Goal: Information Seeking & Learning: Learn about a topic

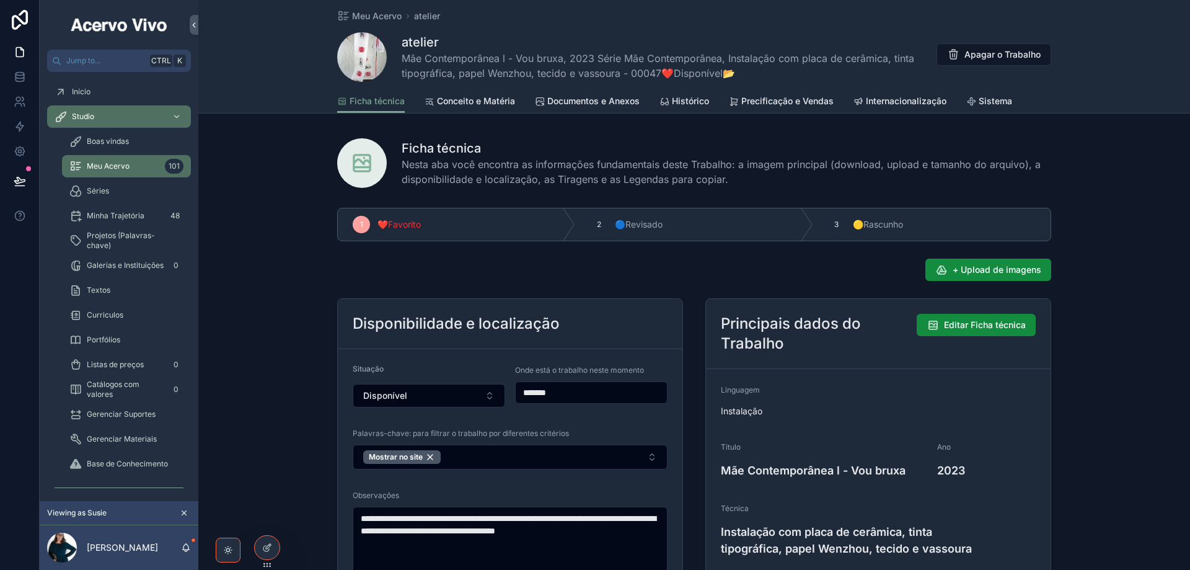
scroll to position [1054, 0]
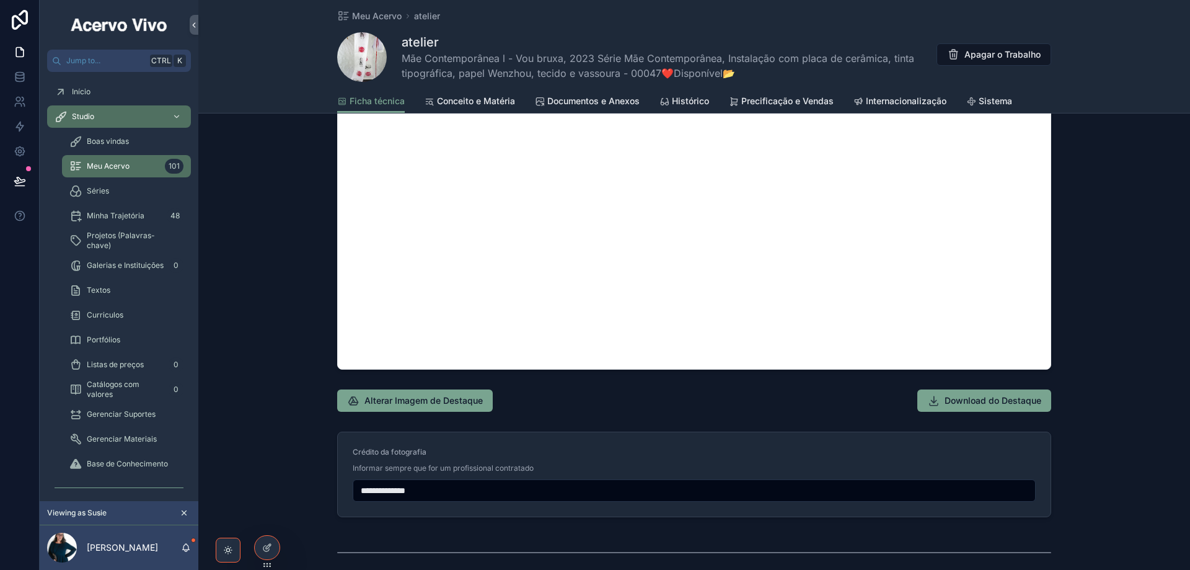
click at [0, 0] on icon at bounding box center [0, 0] width 0 height 0
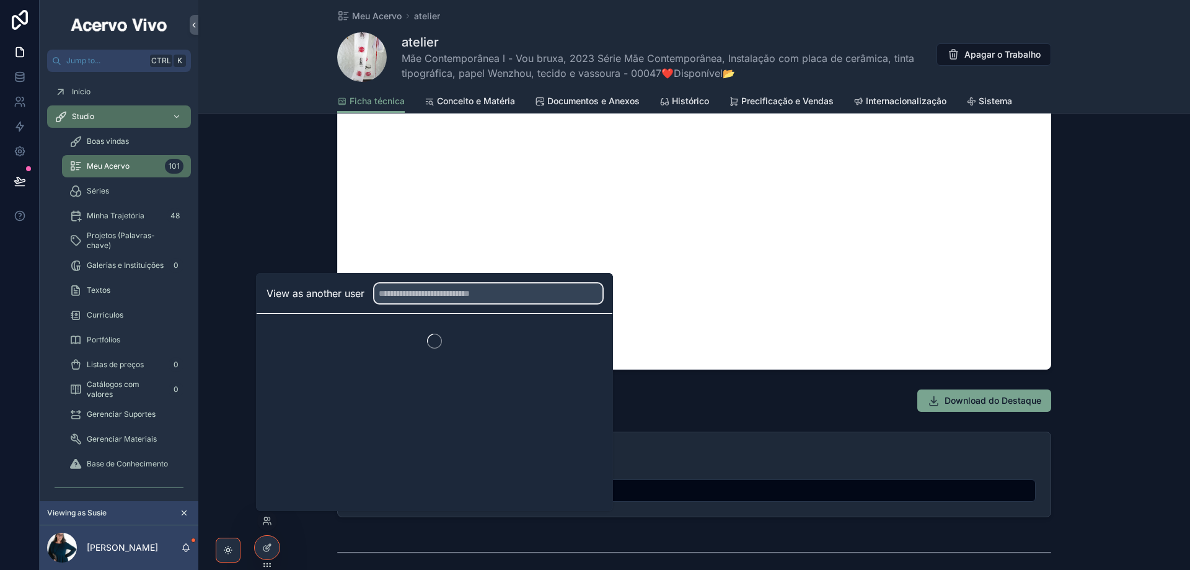
click at [429, 291] on input "text" at bounding box center [488, 293] width 228 height 20
type input "*****"
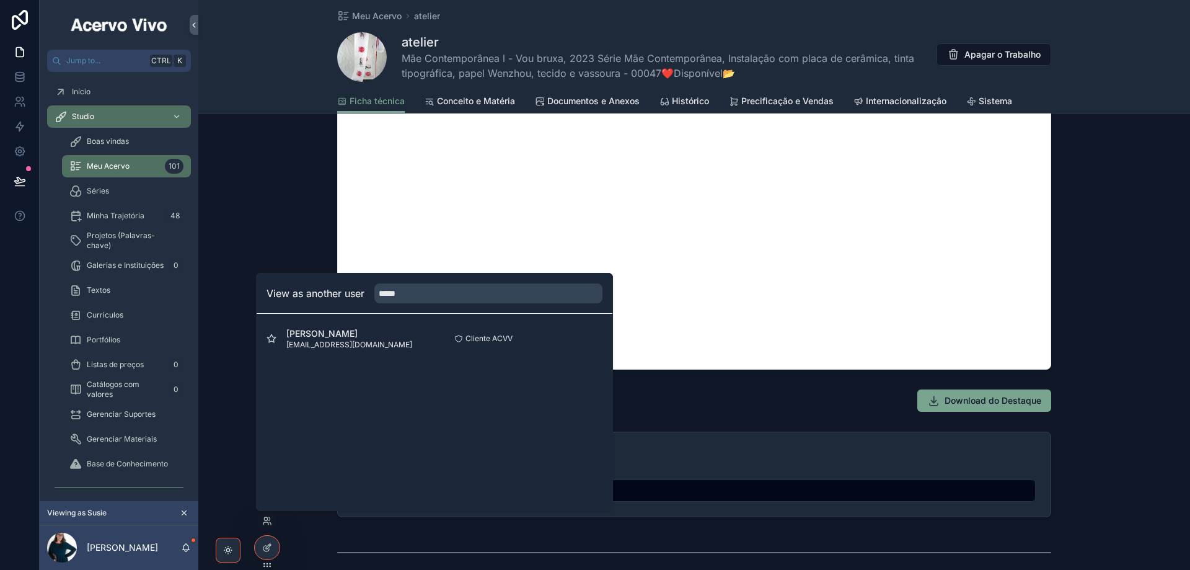
click at [0, 0] on button "Select" at bounding box center [0, 0] width 0 height 0
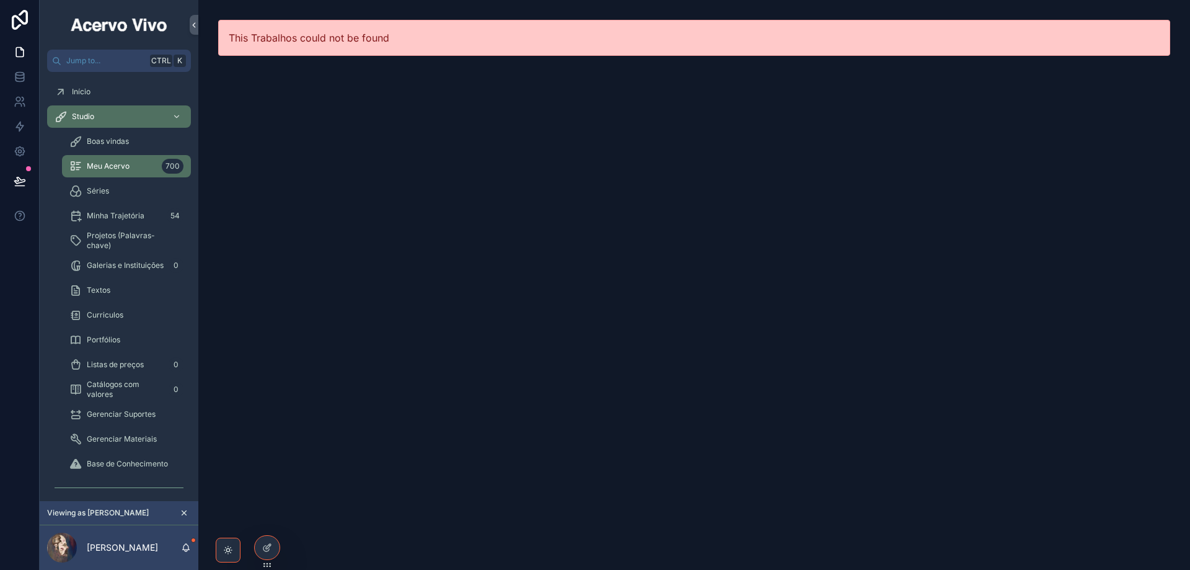
click at [126, 336] on div "Portfólios" at bounding box center [126, 340] width 114 height 20
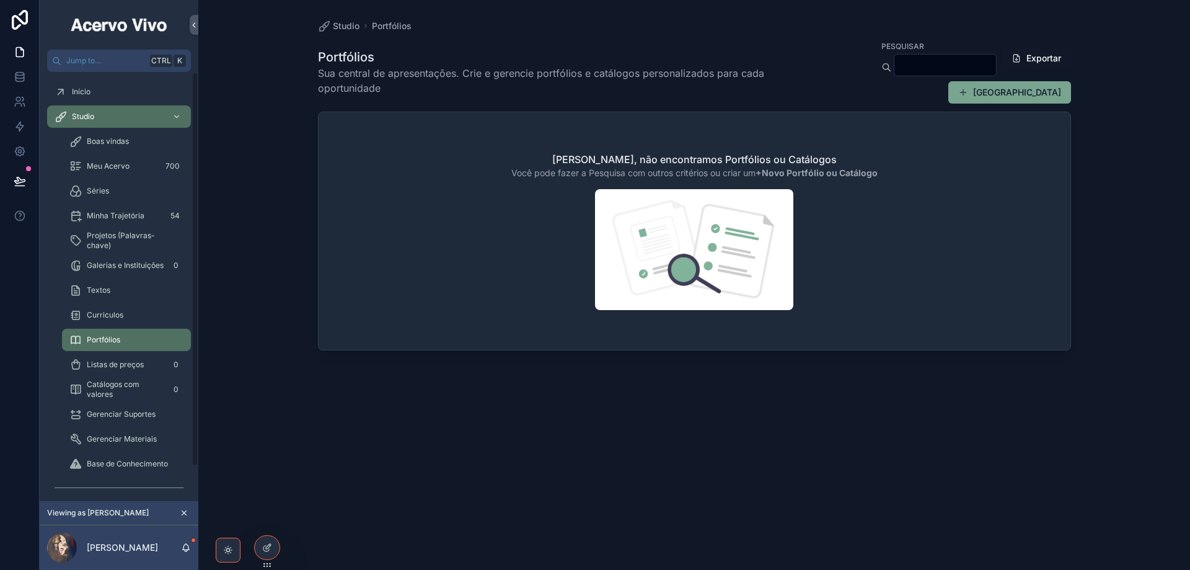
click at [128, 317] on div "Curriculos" at bounding box center [126, 315] width 114 height 20
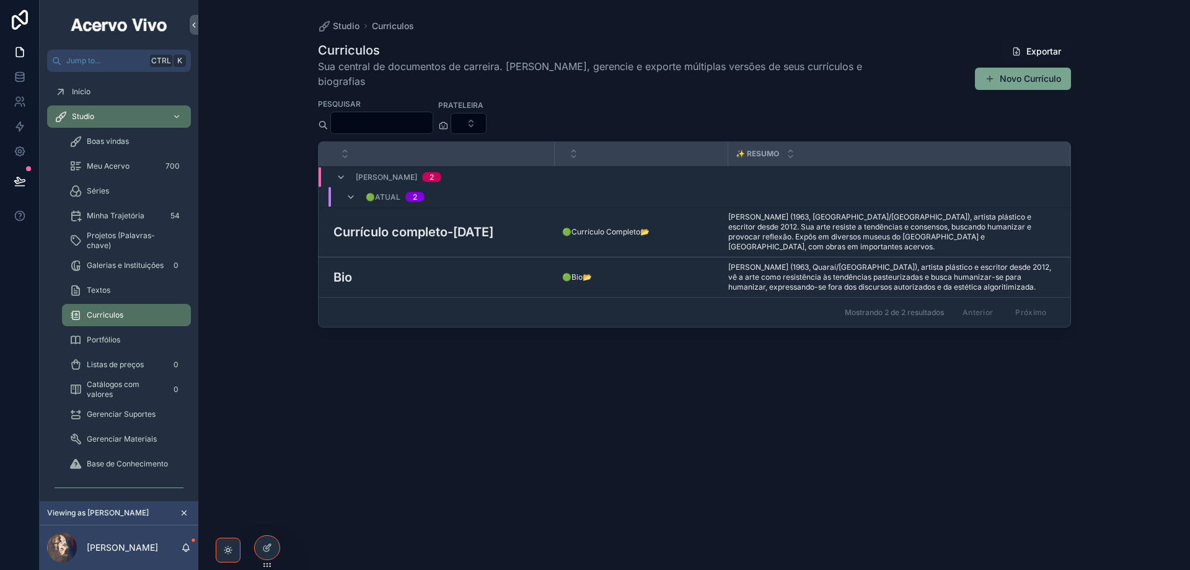
click at [428, 222] on h3 "Currículo completo-[DATE]" at bounding box center [413, 231] width 160 height 19
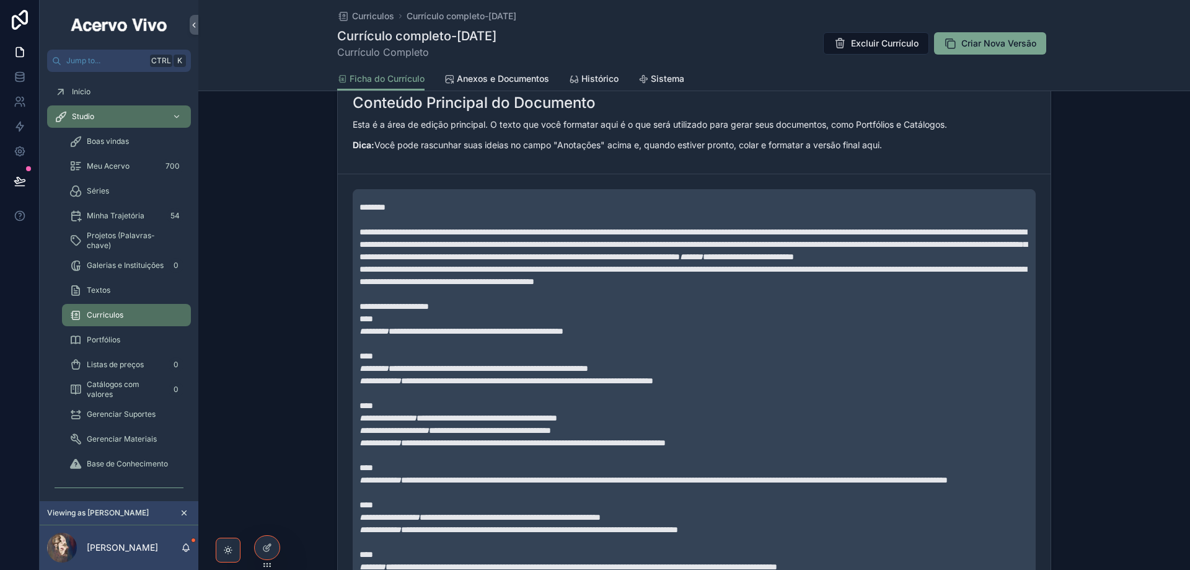
scroll to position [496, 0]
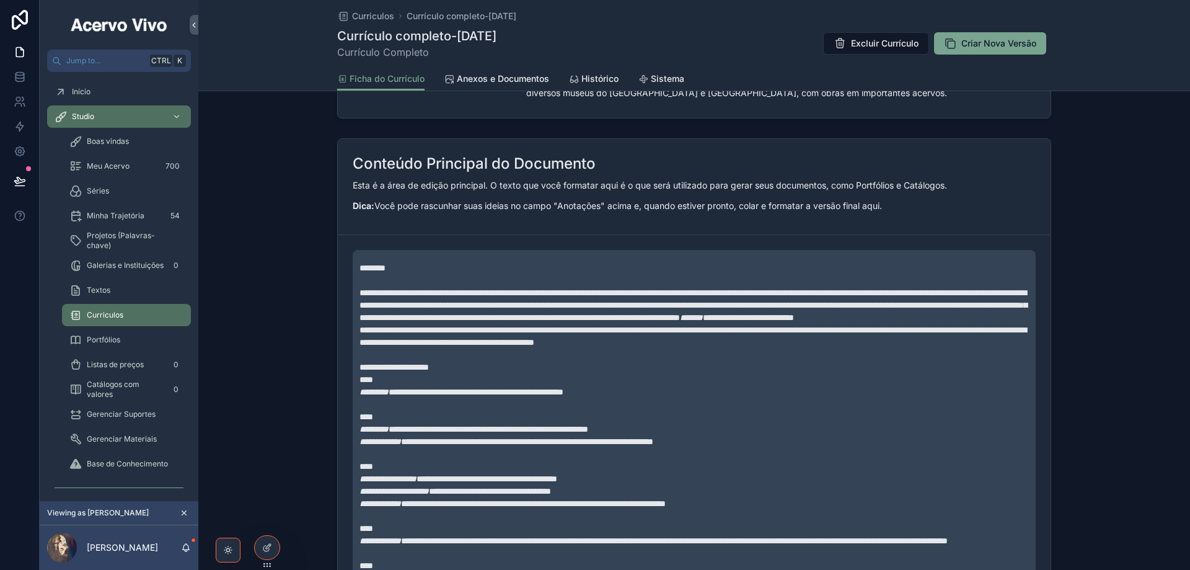
click at [372, 18] on span "Curriculos" at bounding box center [373, 16] width 42 height 12
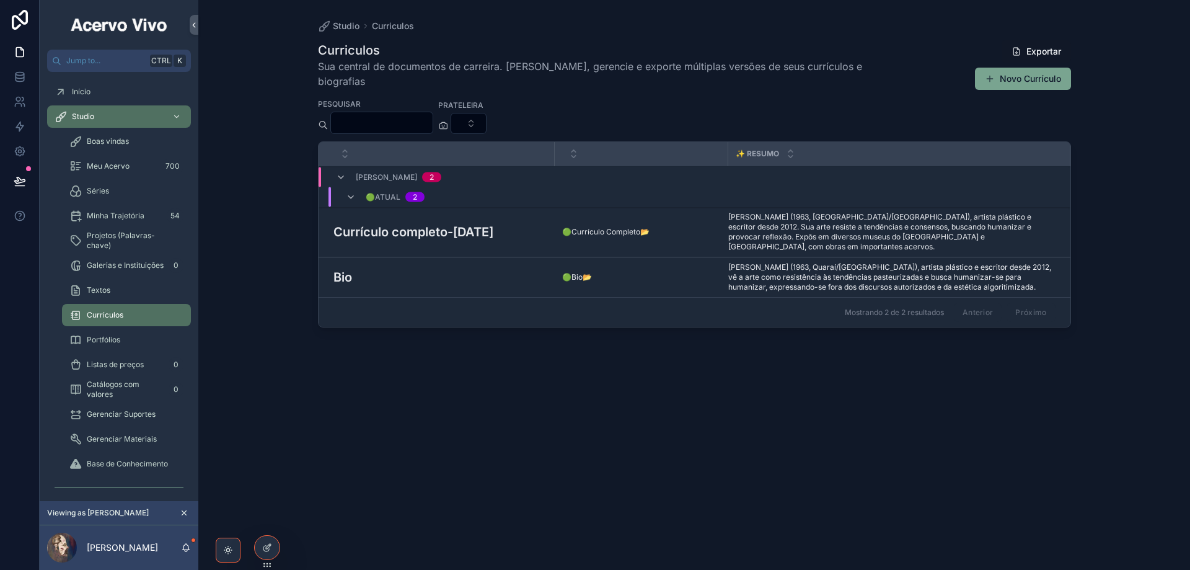
click at [462, 222] on h3 "Currículo completo-[DATE]" at bounding box center [413, 231] width 160 height 19
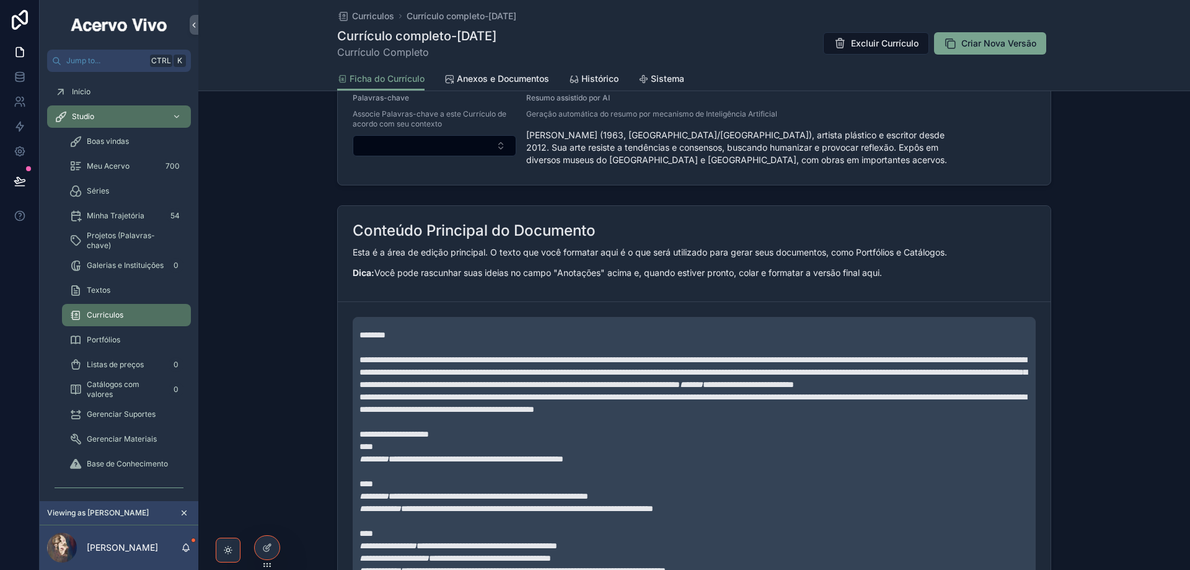
scroll to position [496, 0]
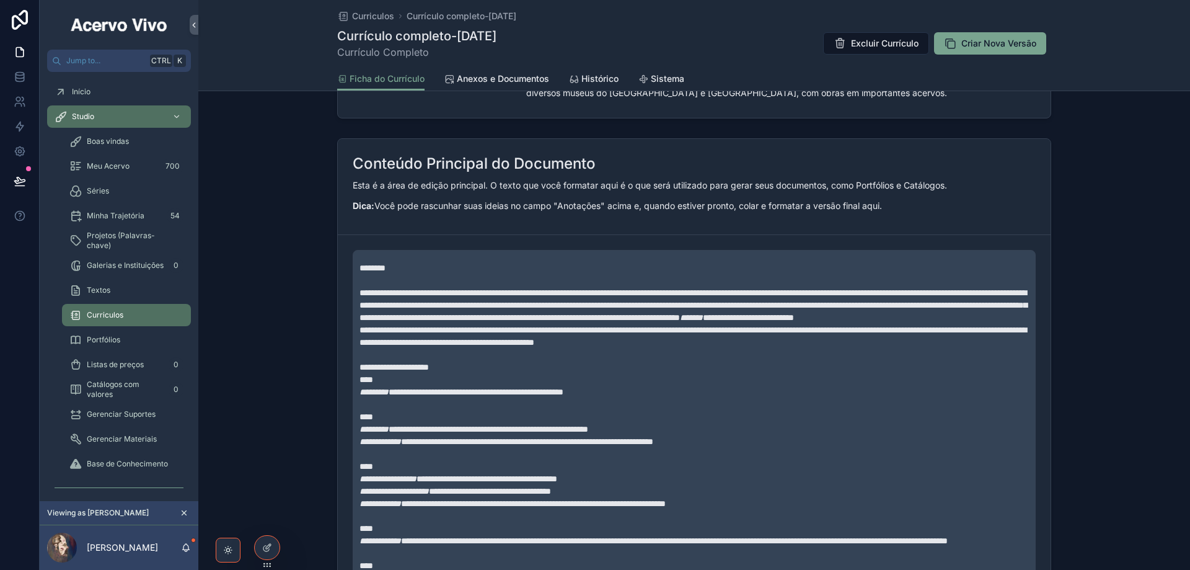
click at [453, 341] on span "**********" at bounding box center [692, 335] width 667 height 21
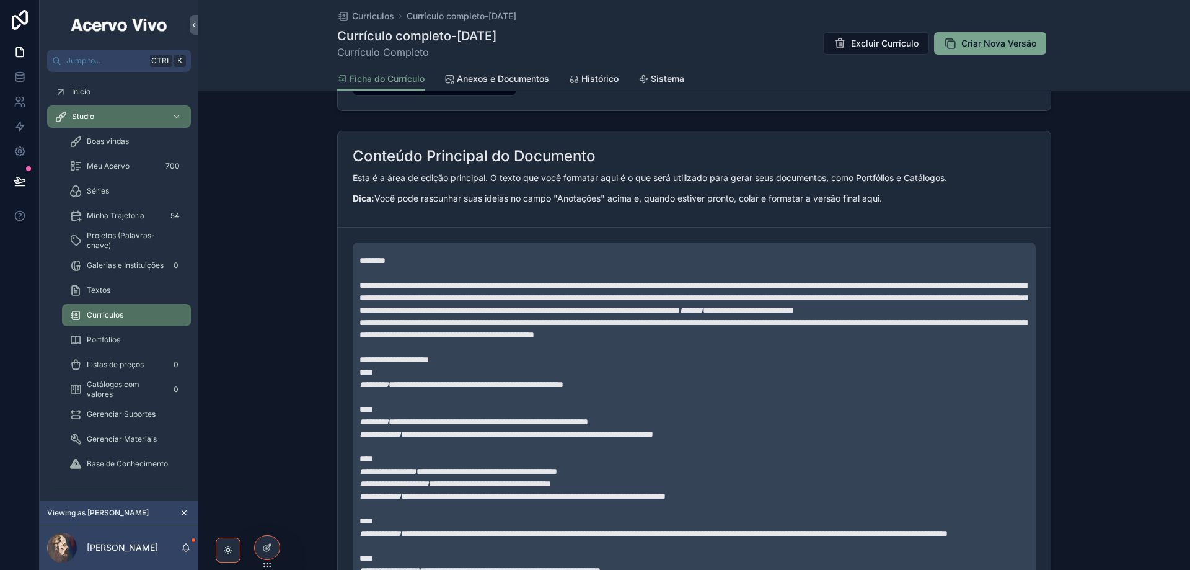
scroll to position [482, 0]
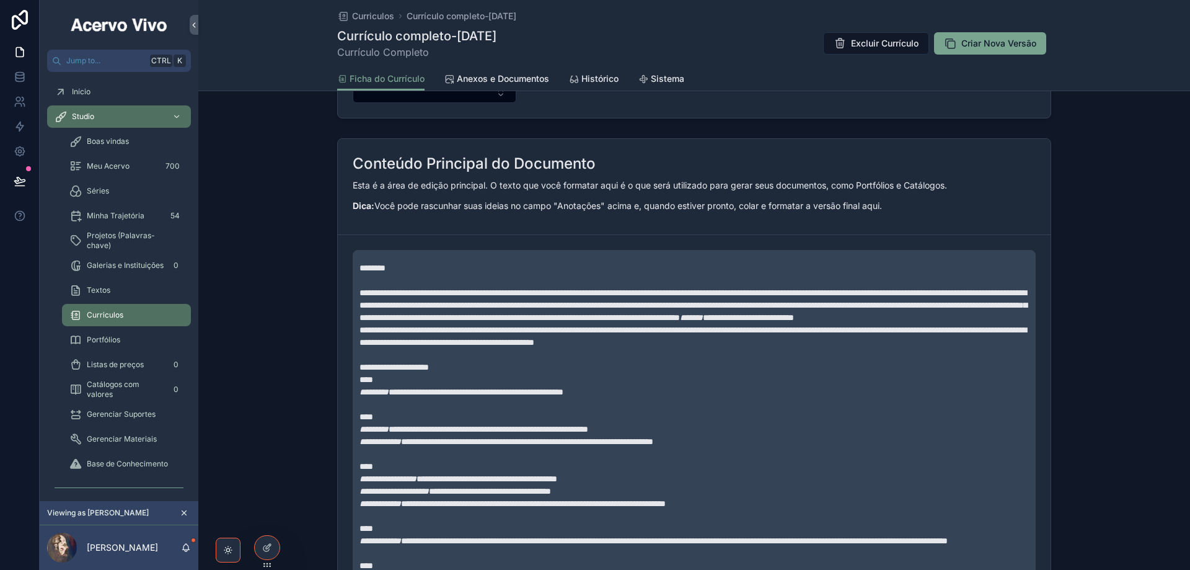
click at [541, 320] on span "**********" at bounding box center [692, 304] width 667 height 33
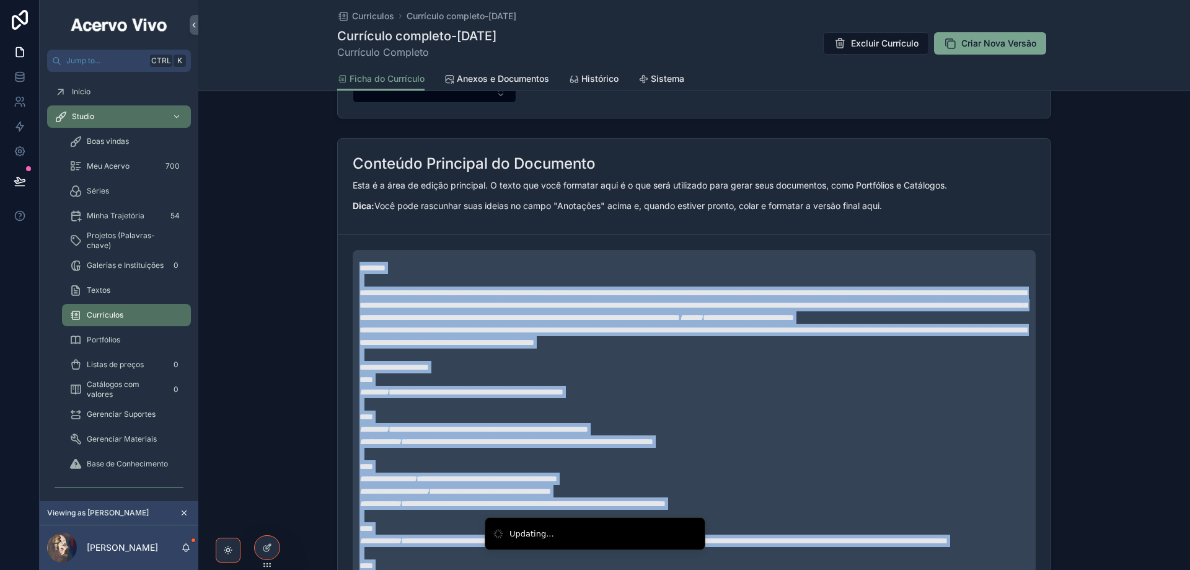
copy div "**********"
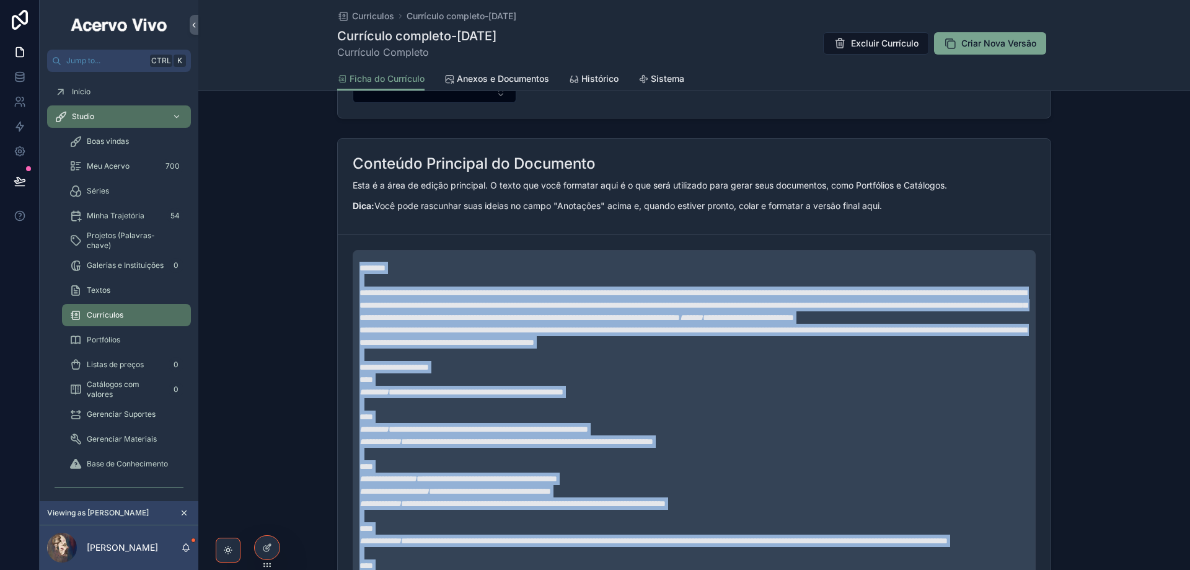
click at [526, 81] on span "Anexos e Documentos" at bounding box center [503, 79] width 92 height 12
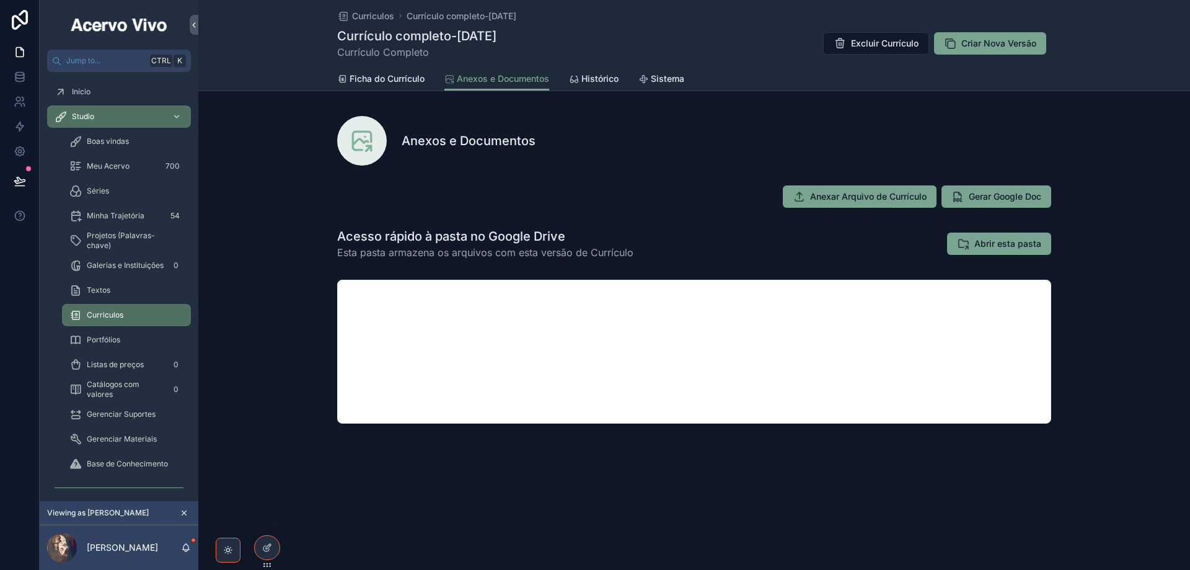
click at [115, 167] on span "Meu Acervo" at bounding box center [108, 166] width 43 height 10
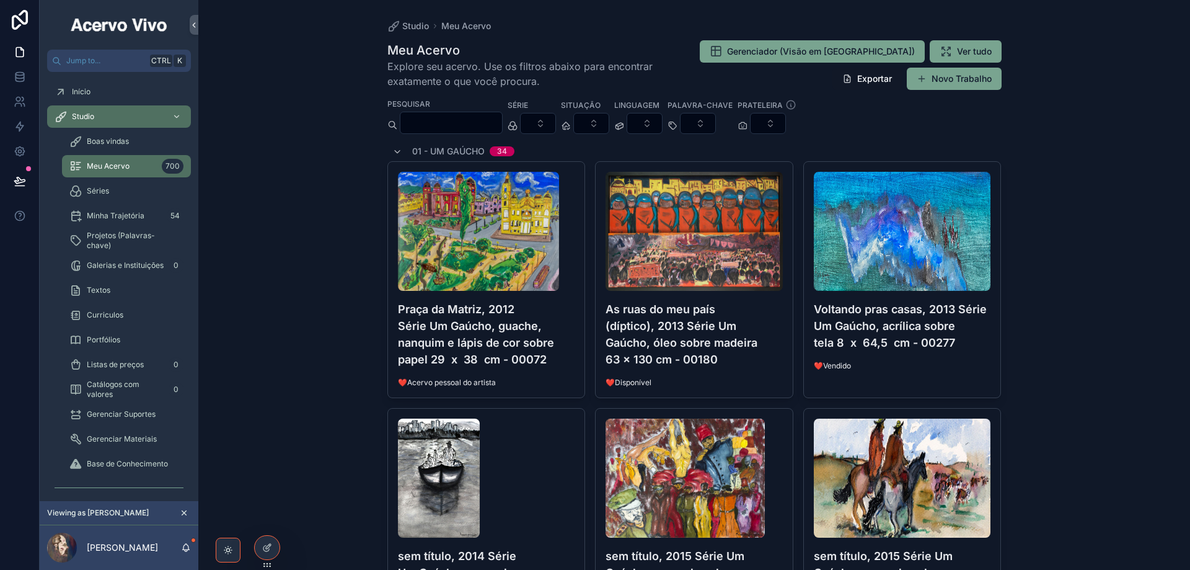
click at [662, 123] on button "Select Button" at bounding box center [645, 123] width 36 height 21
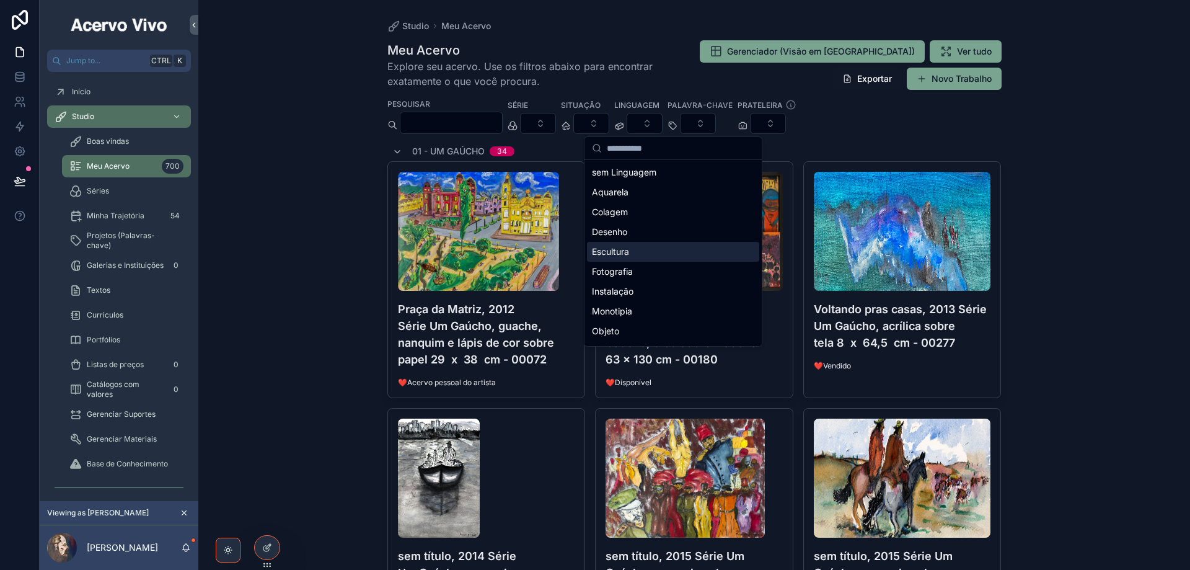
click at [644, 249] on div "Escultura" at bounding box center [673, 252] width 172 height 20
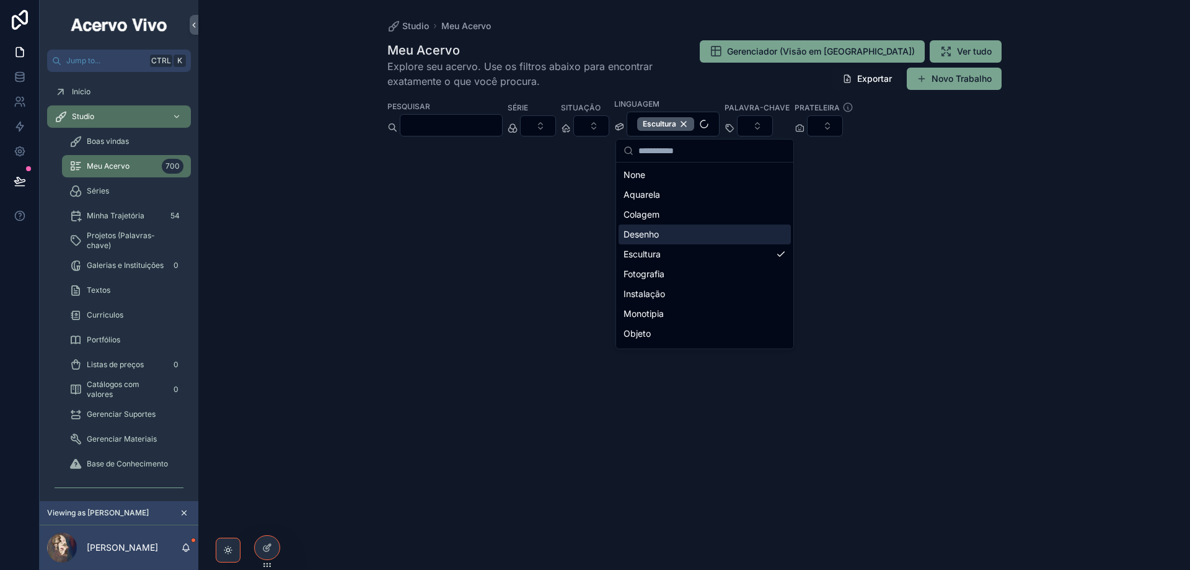
click at [329, 102] on div "Studio Meu Acervo Meu Acervo Explore seu acervo. Use os filtros abaixo para enc…" at bounding box center [694, 285] width 992 height 570
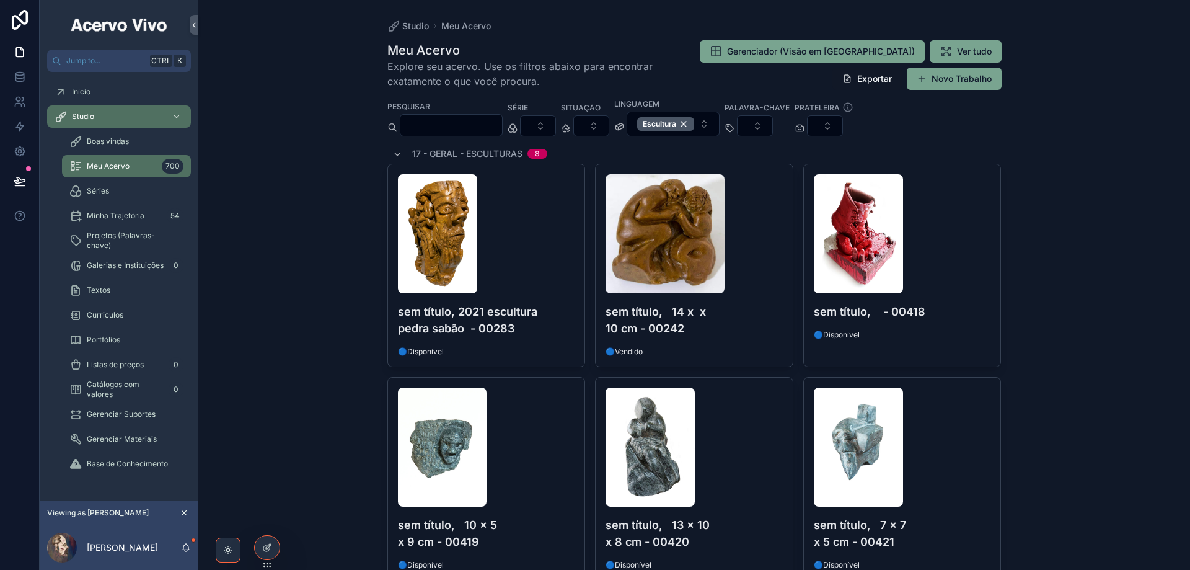
click at [694, 126] on div "Escultura" at bounding box center [665, 124] width 57 height 14
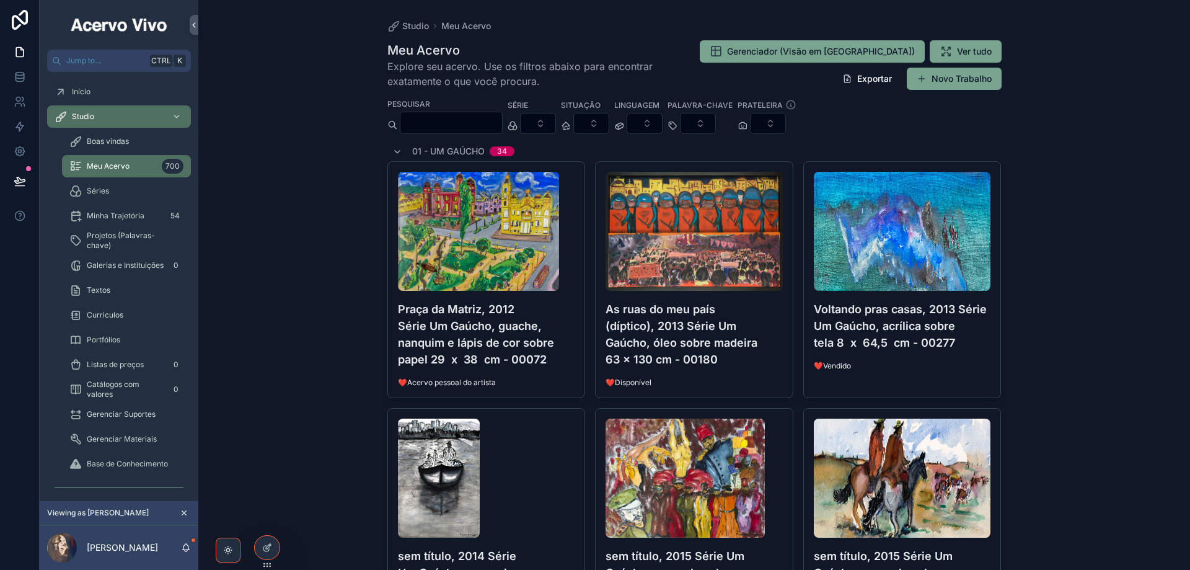
click at [556, 128] on button "Select Button" at bounding box center [538, 123] width 36 height 21
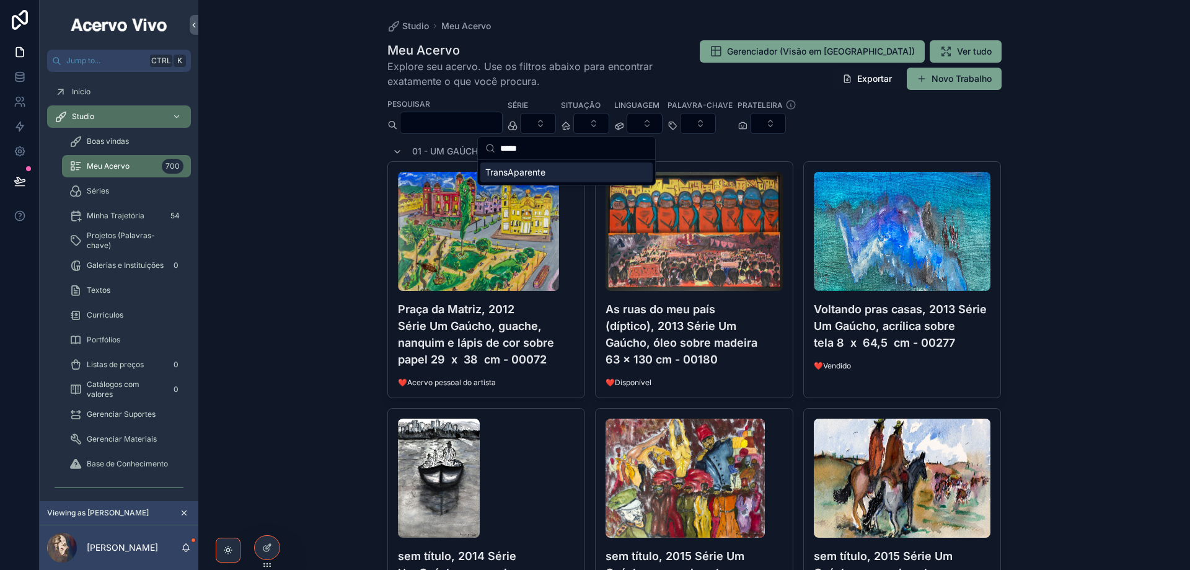
type input "*****"
click at [537, 168] on span "TransAparente" at bounding box center [515, 172] width 60 height 12
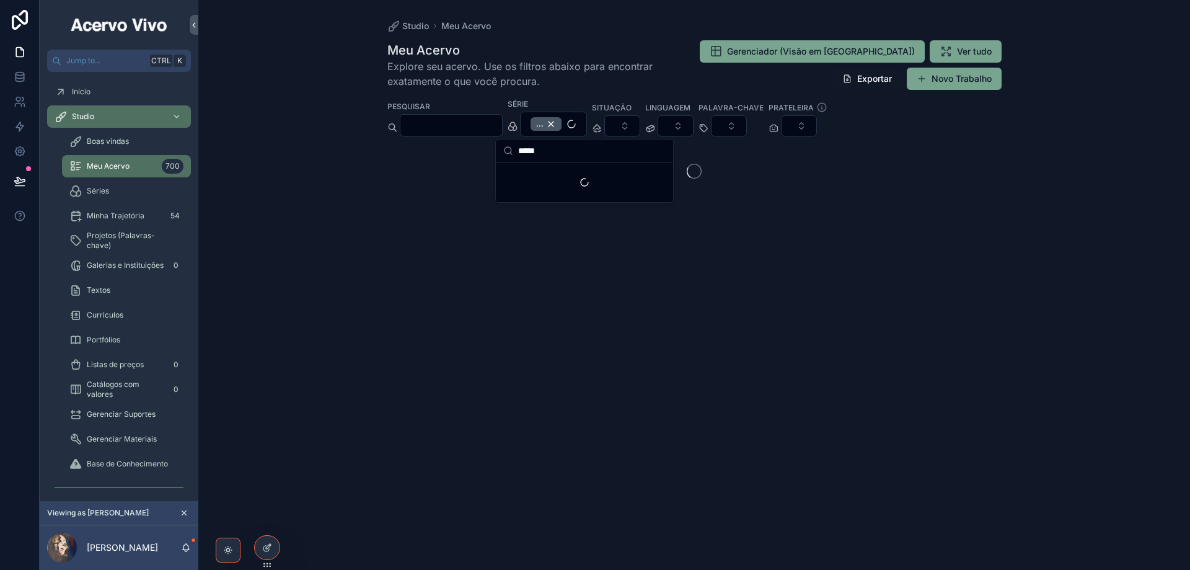
click at [326, 121] on div "Studio Meu Acervo Meu Acervo Explore seu acervo. Use os filtros abaixo para enc…" at bounding box center [694, 285] width 992 height 570
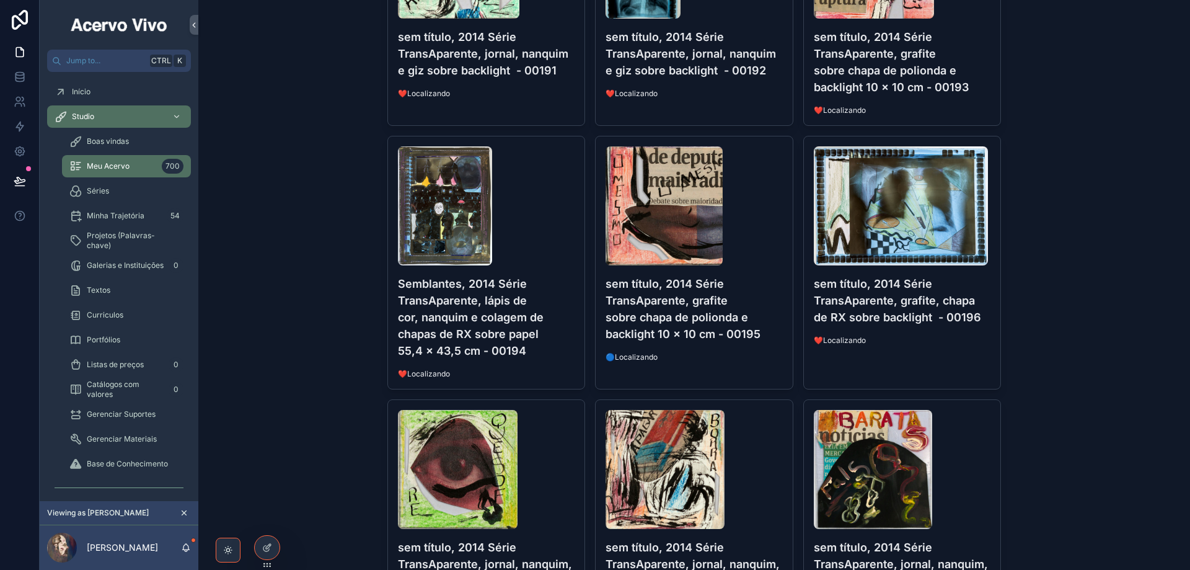
scroll to position [1054, 0]
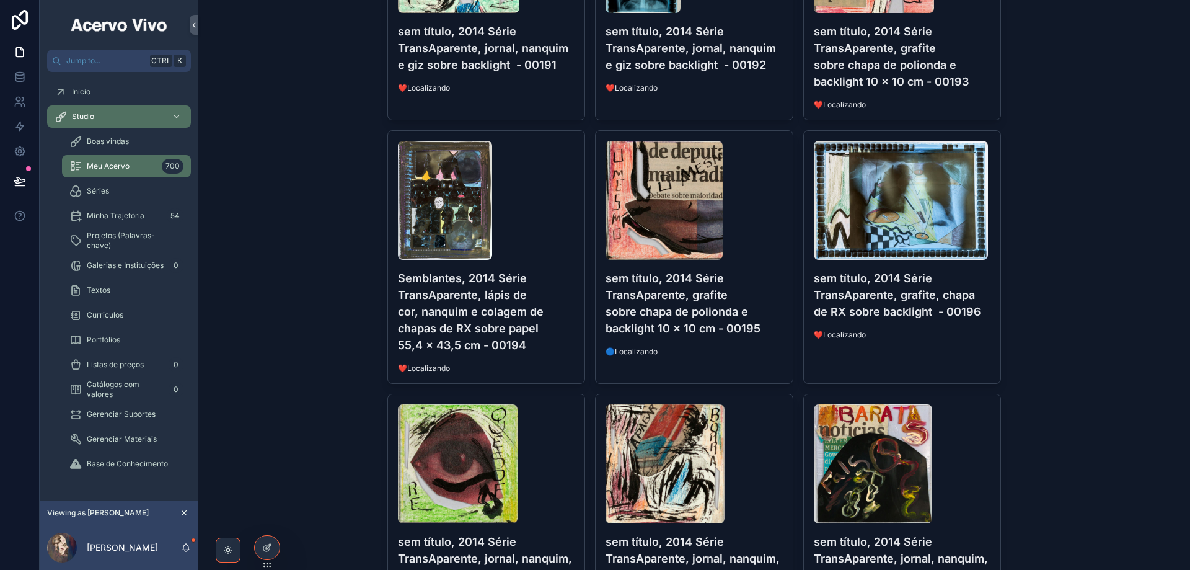
click at [921, 214] on img "scrollable content" at bounding box center [901, 200] width 174 height 119
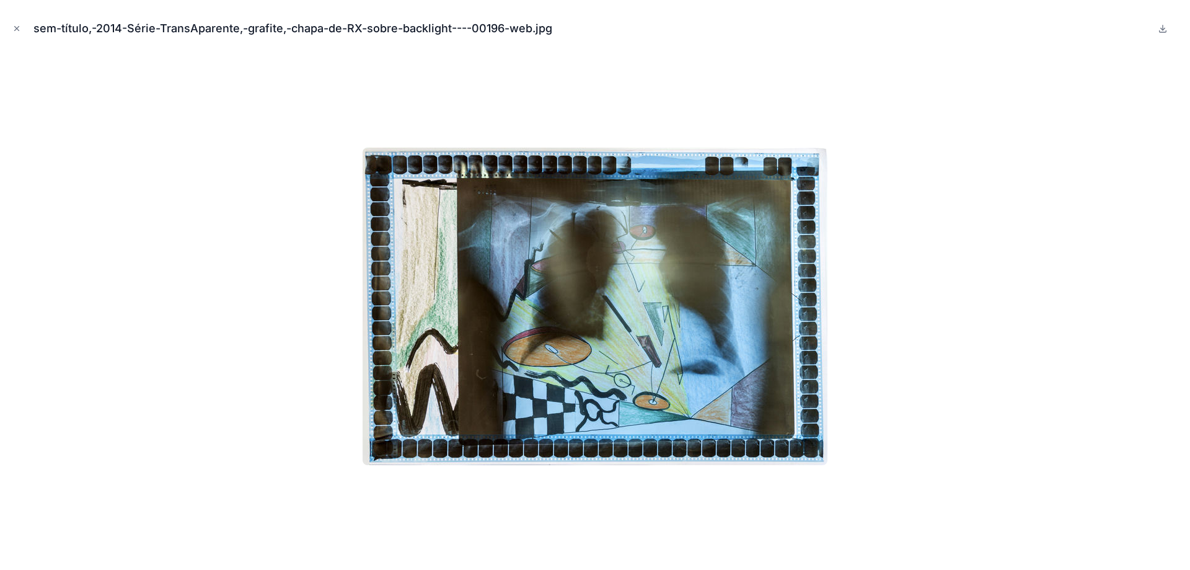
click at [17, 30] on icon "Close modal" at bounding box center [16, 28] width 9 height 9
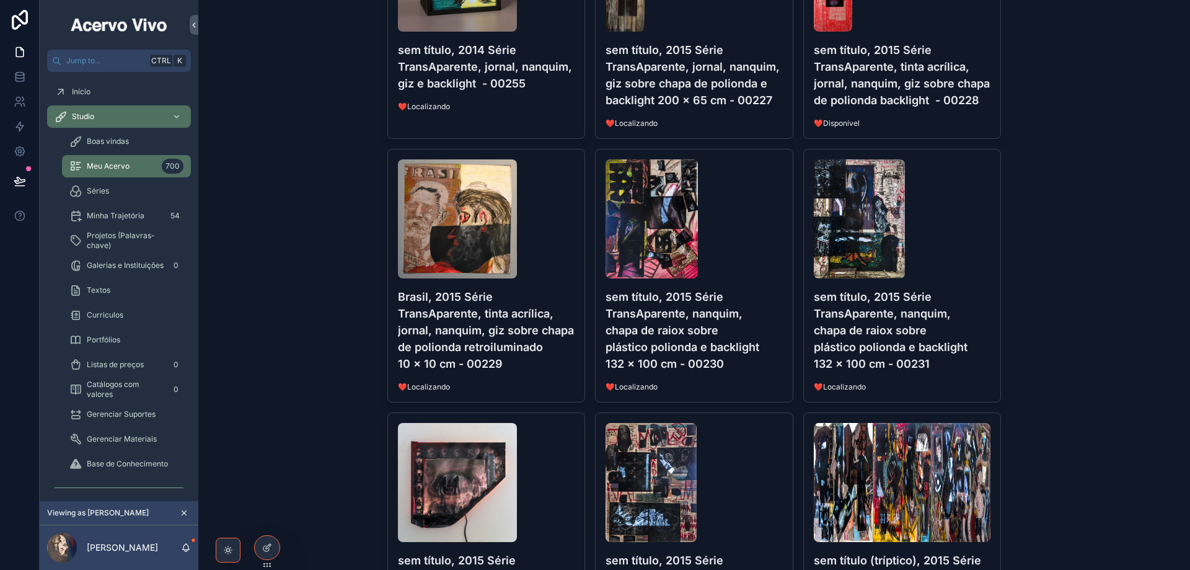
scroll to position [2045, 0]
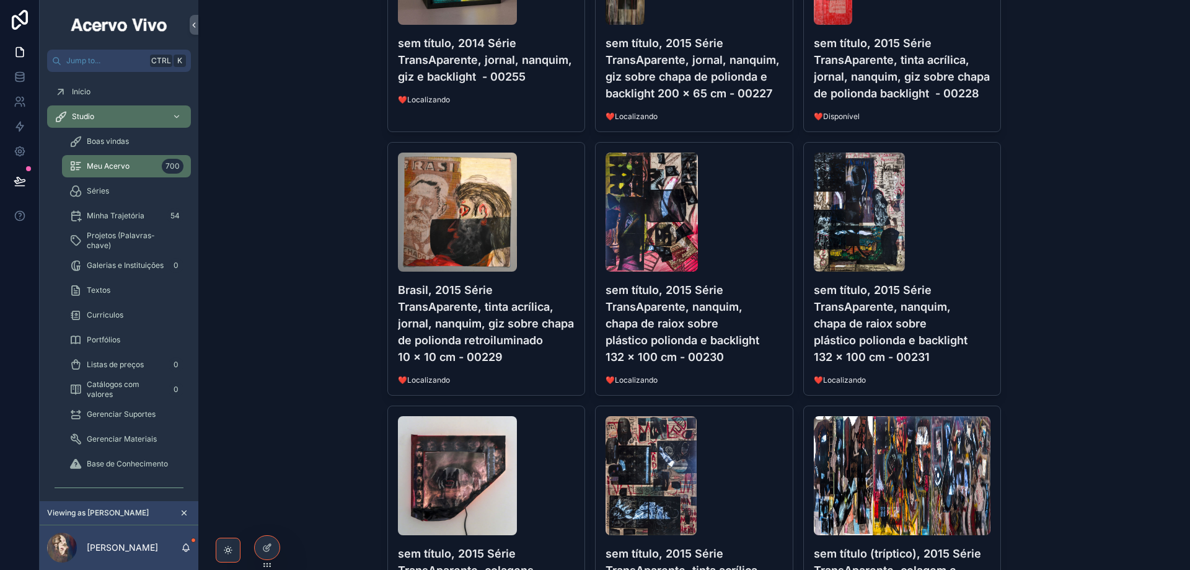
click at [850, 200] on img "scrollable content" at bounding box center [860, 211] width 92 height 119
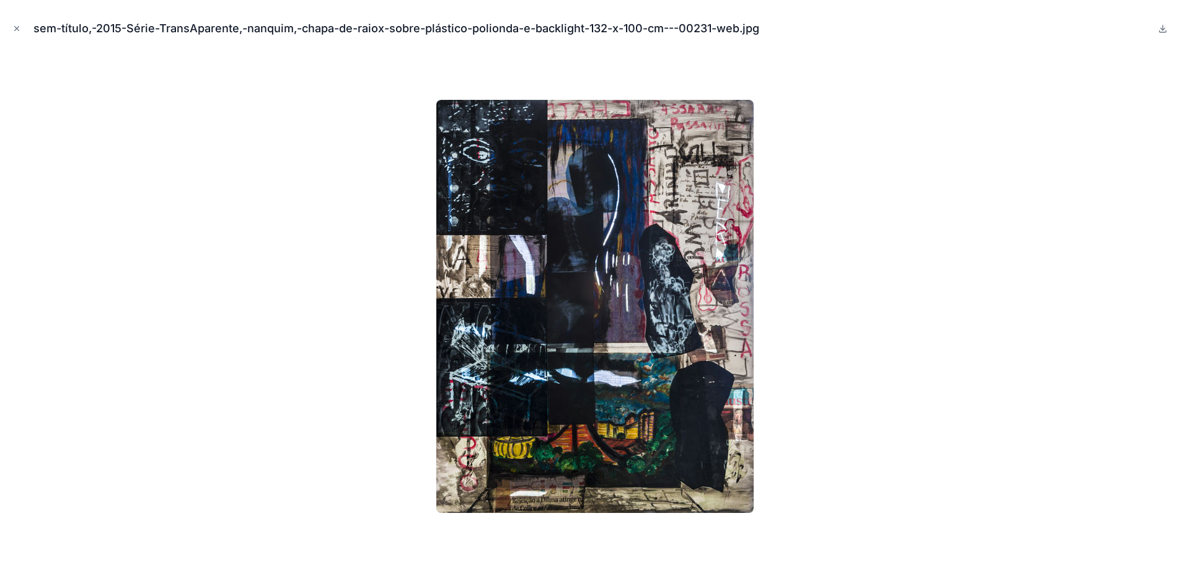
click at [14, 28] on icon "Close modal" at bounding box center [16, 28] width 9 height 9
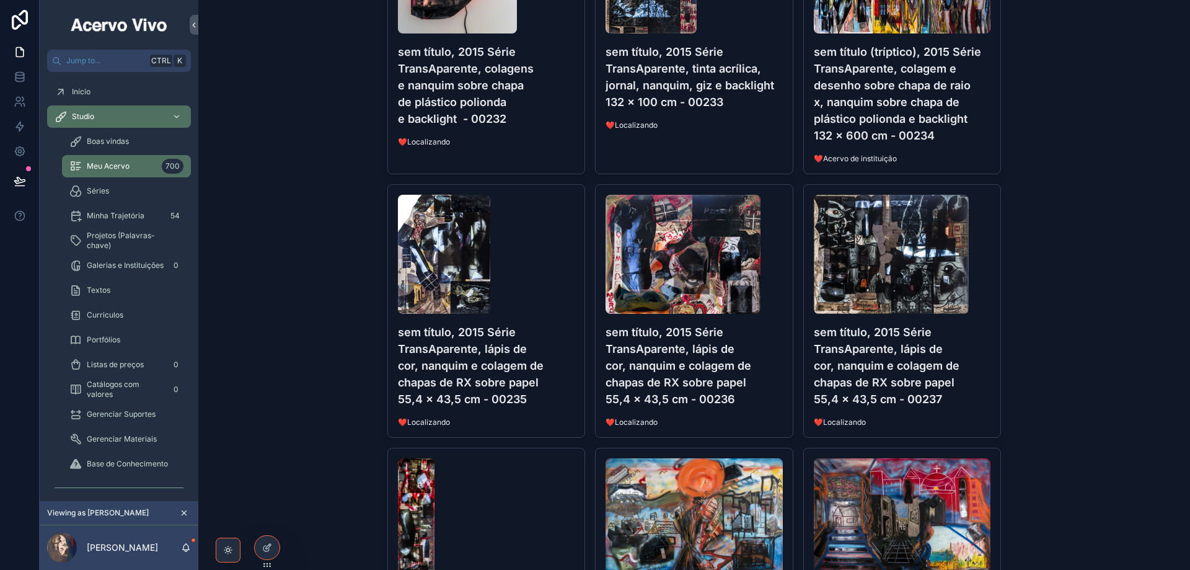
scroll to position [2665, 0]
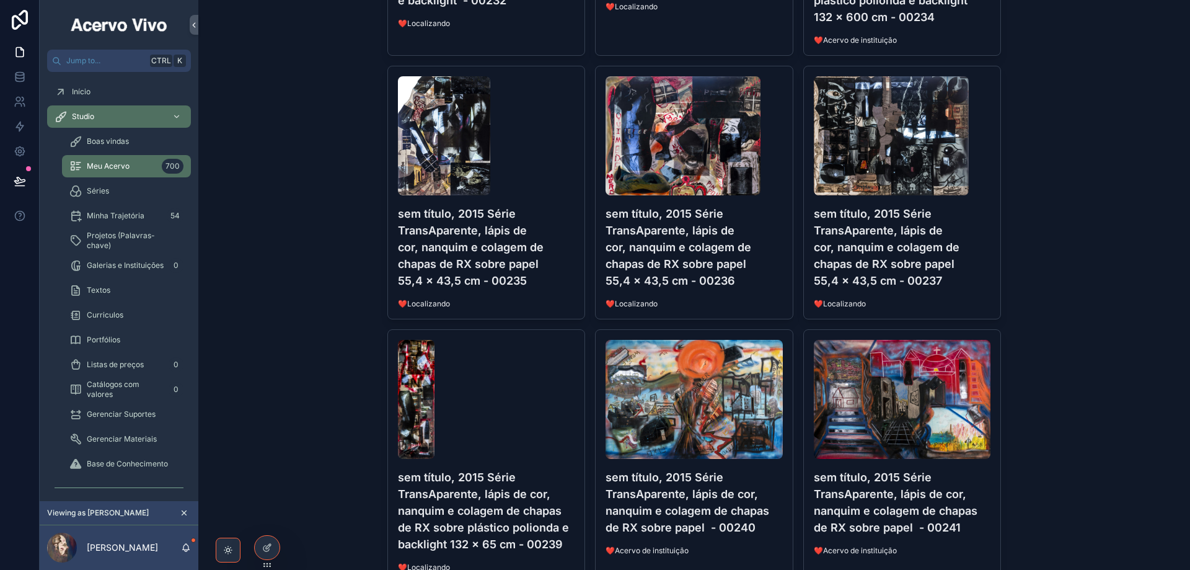
click at [872, 375] on img "scrollable content" at bounding box center [902, 399] width 177 height 119
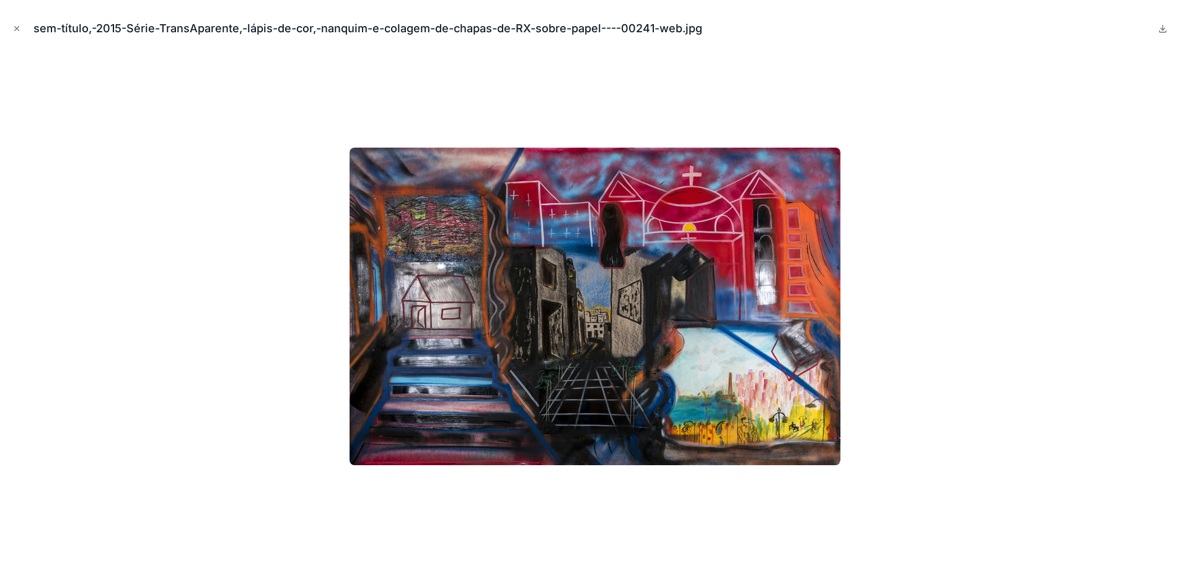
click at [15, 29] on icon "Close modal" at bounding box center [16, 28] width 9 height 9
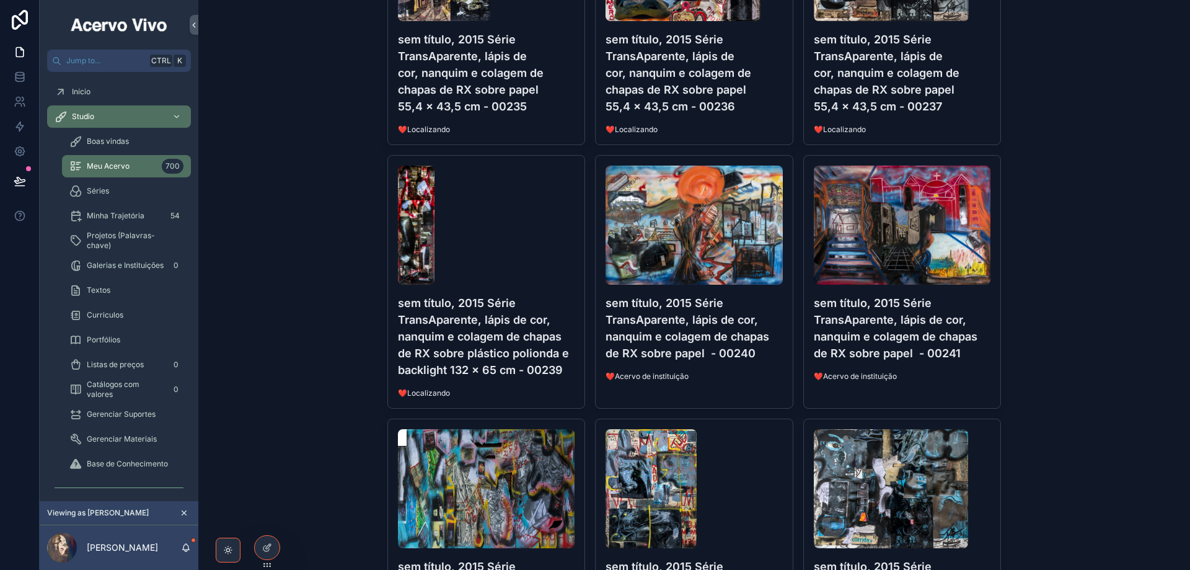
scroll to position [3099, 0]
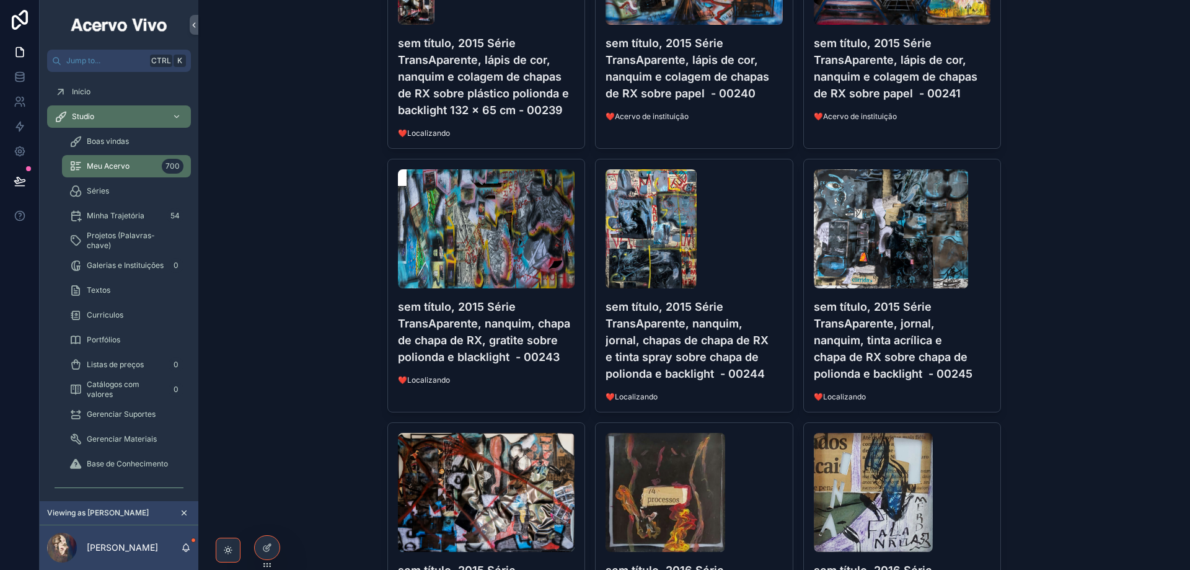
click at [472, 221] on img "scrollable content" at bounding box center [486, 228] width 177 height 119
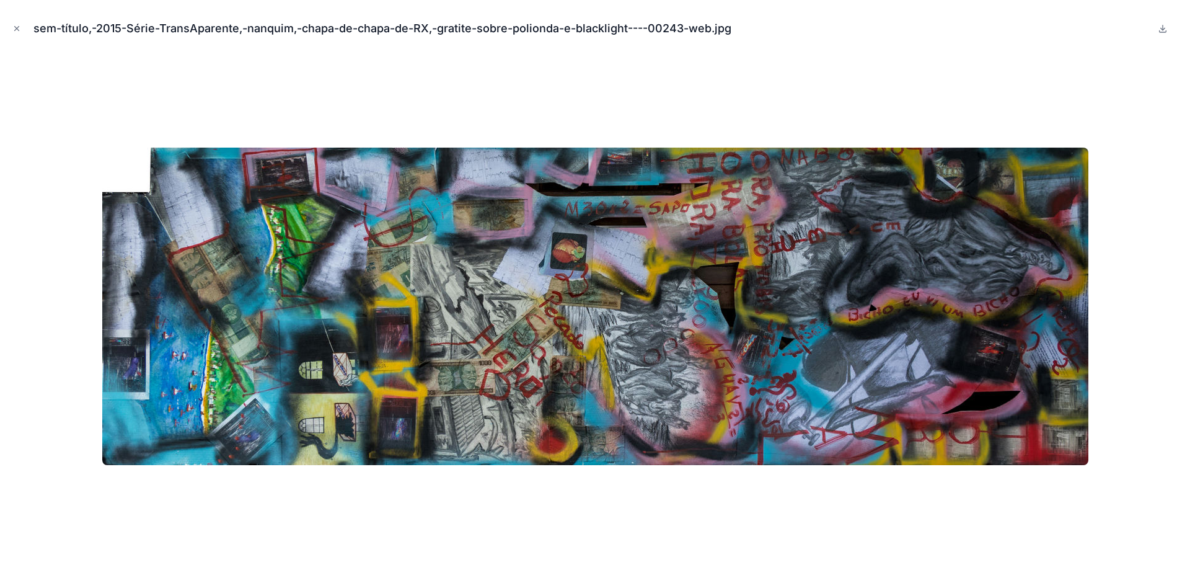
click at [21, 29] on button "Close modal" at bounding box center [17, 29] width 14 height 14
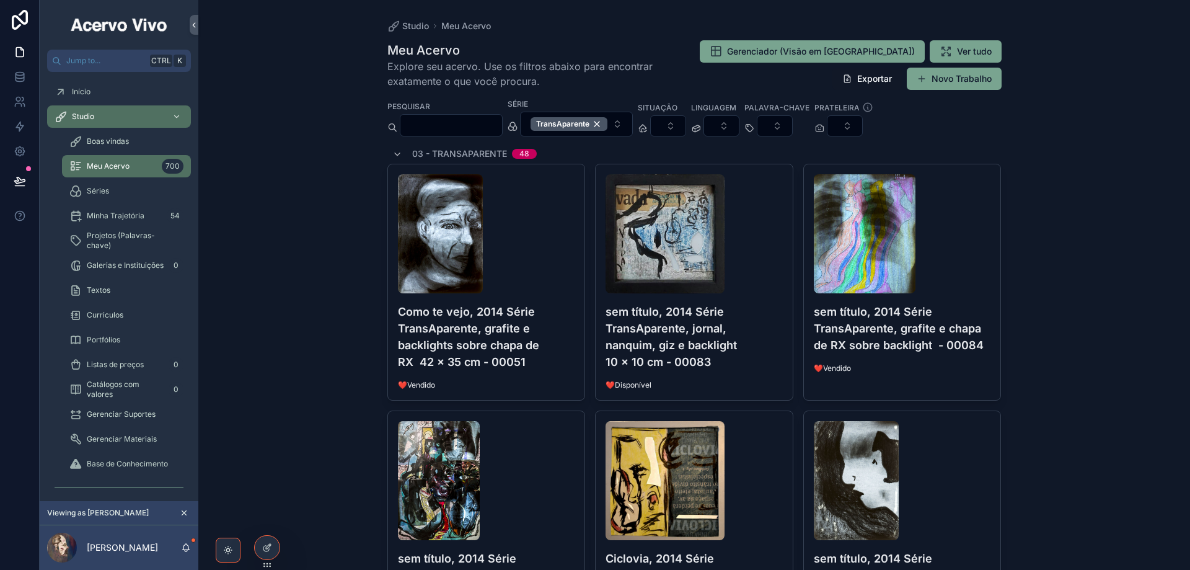
click at [633, 122] on button "TransAparente" at bounding box center [576, 124] width 113 height 25
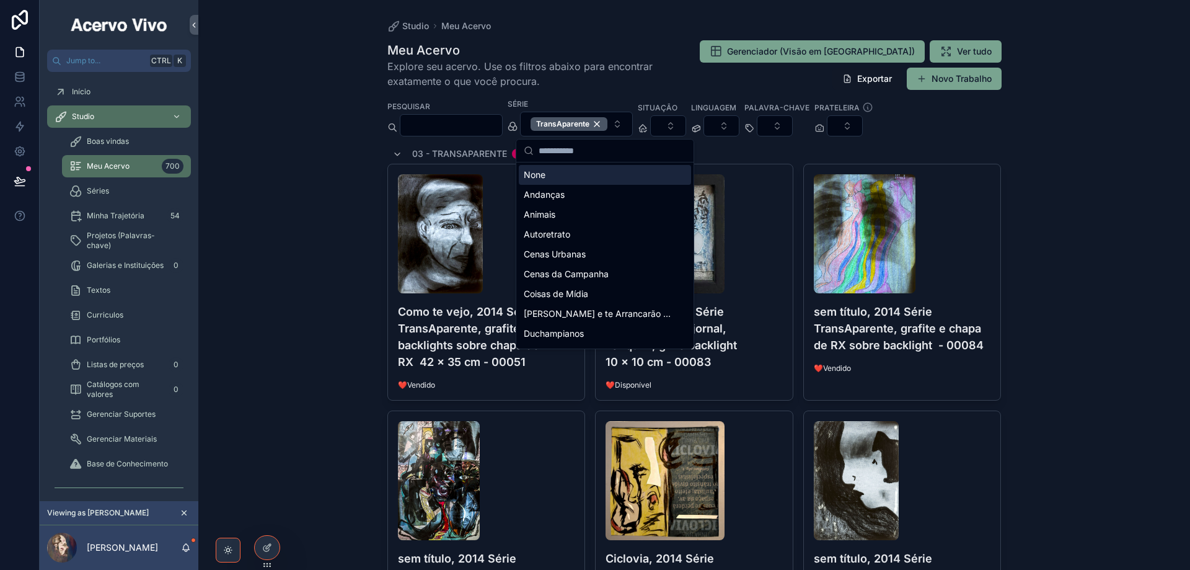
click at [607, 121] on div "TransAparente" at bounding box center [568, 124] width 77 height 14
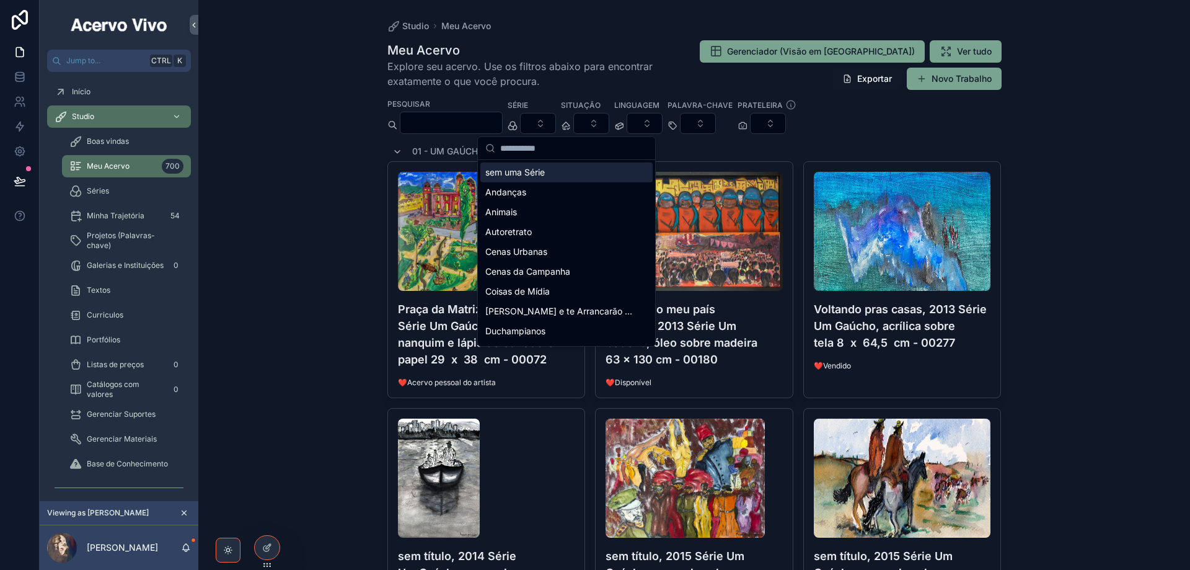
click at [677, 123] on icon "scrollable content" at bounding box center [672, 126] width 10 height 10
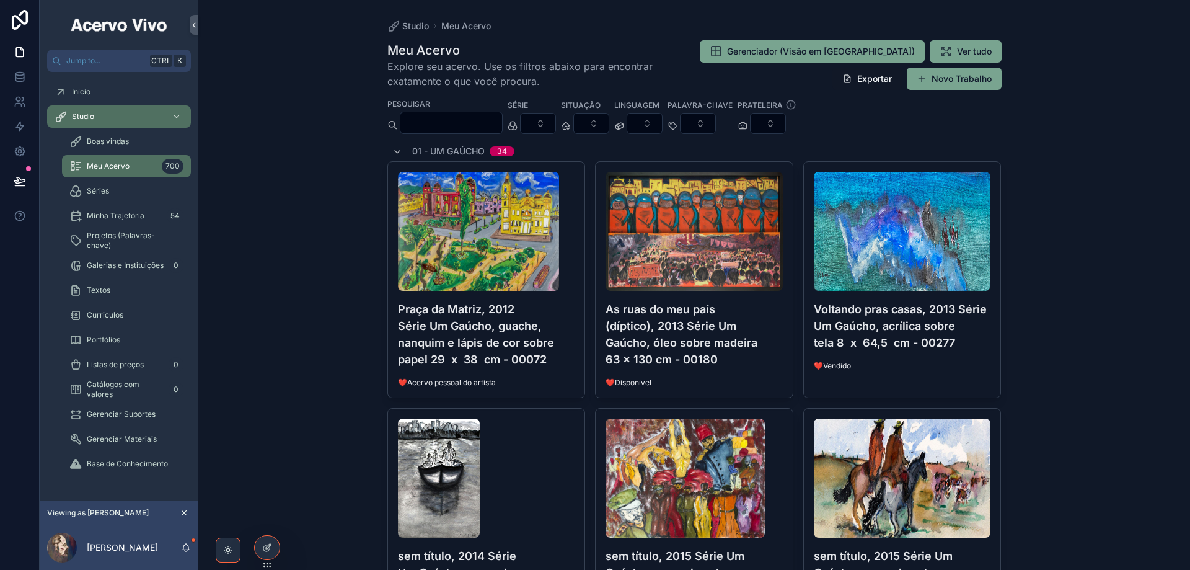
click at [609, 123] on button "Select Button" at bounding box center [591, 123] width 36 height 21
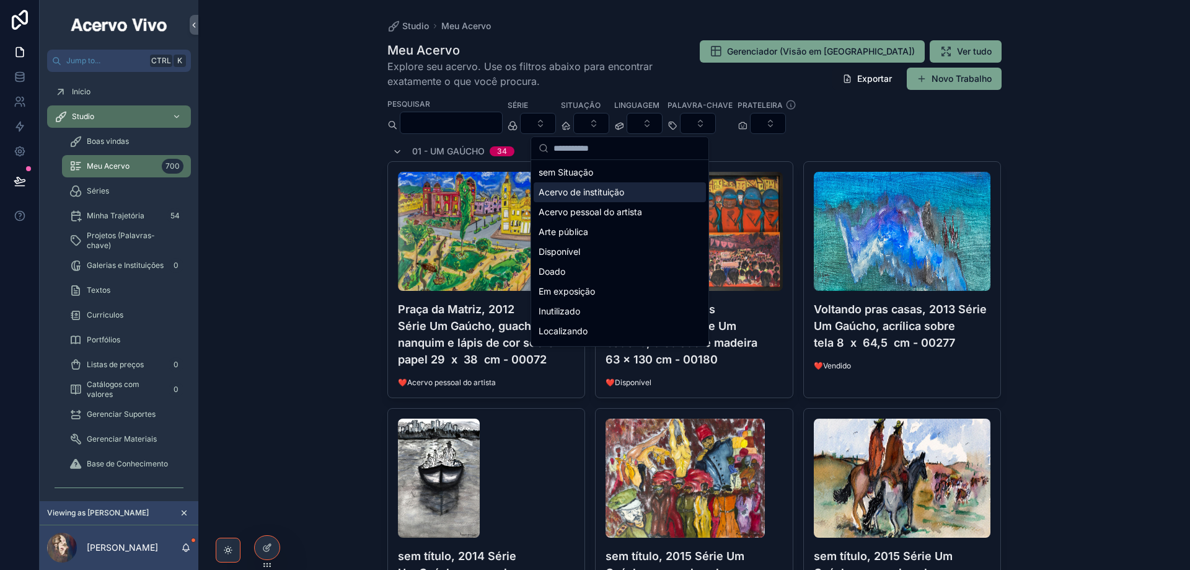
click at [614, 193] on span "Acervo de instituição" at bounding box center [582, 192] width 86 height 12
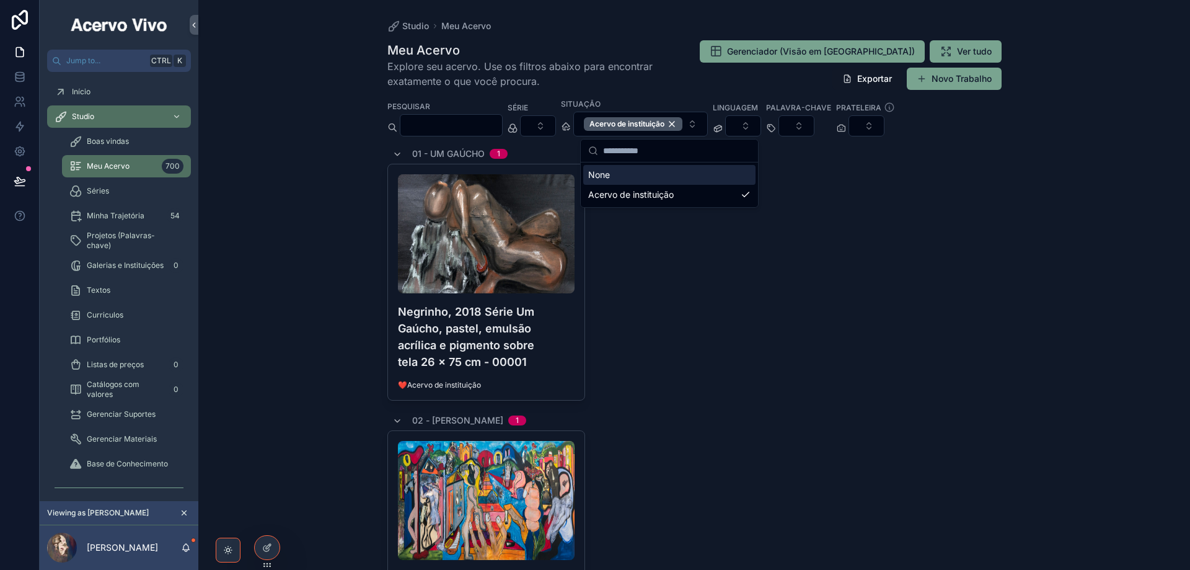
click at [698, 44] on div "Gerenciador (Visão em [GEOGRAPHIC_DATA]) Ver tudo Exportar Novo Trabalho" at bounding box center [836, 65] width 330 height 51
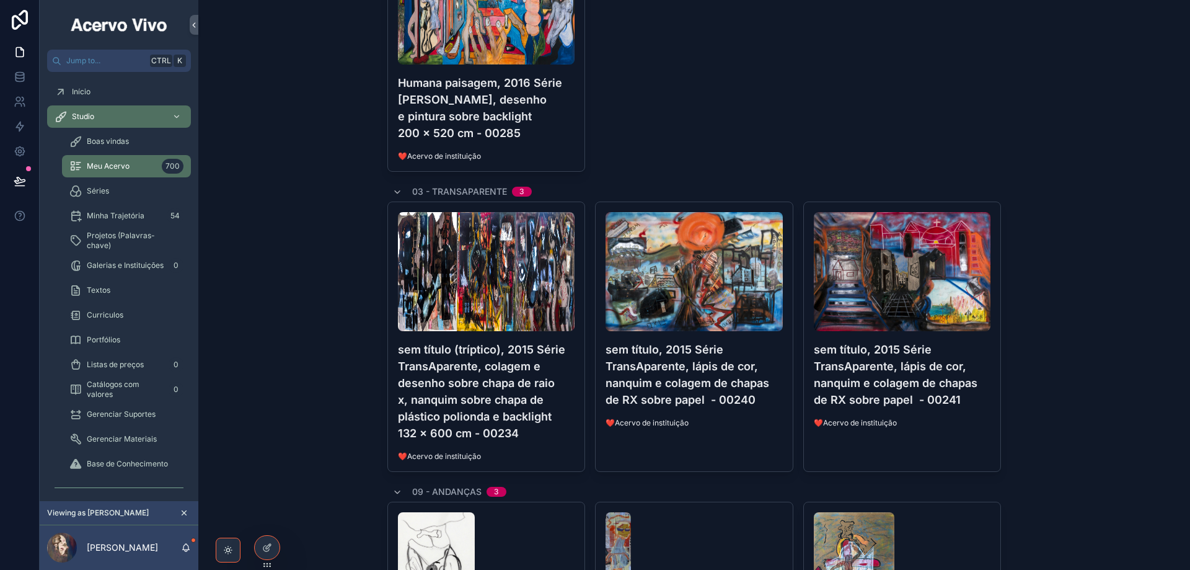
scroll to position [496, 0]
click at [501, 271] on img "scrollable content" at bounding box center [486, 270] width 177 height 119
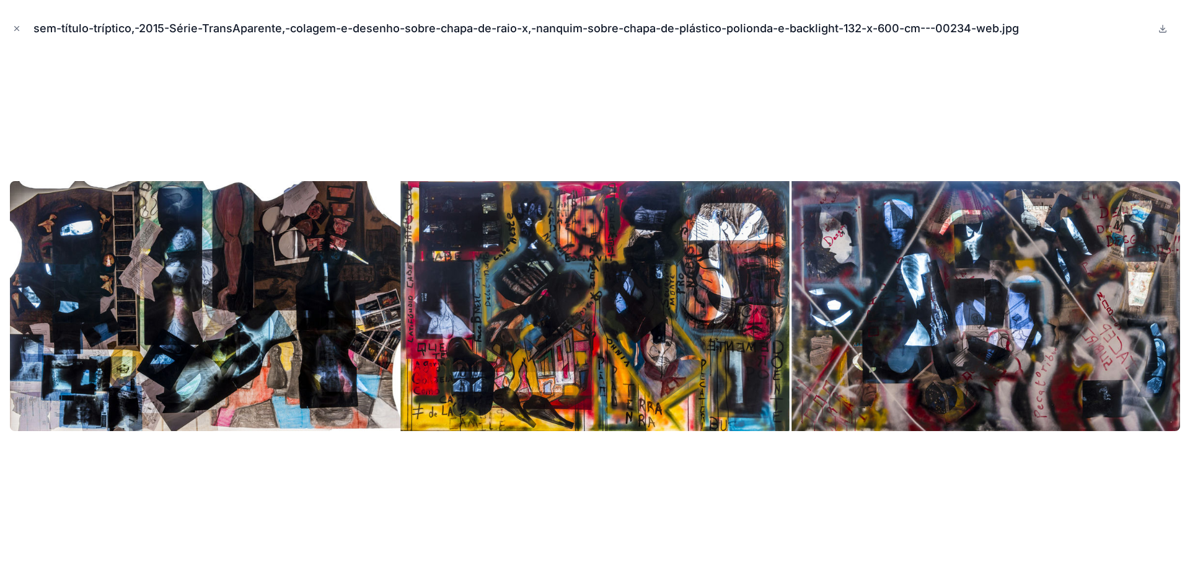
click at [20, 29] on icon "Close modal" at bounding box center [16, 28] width 9 height 9
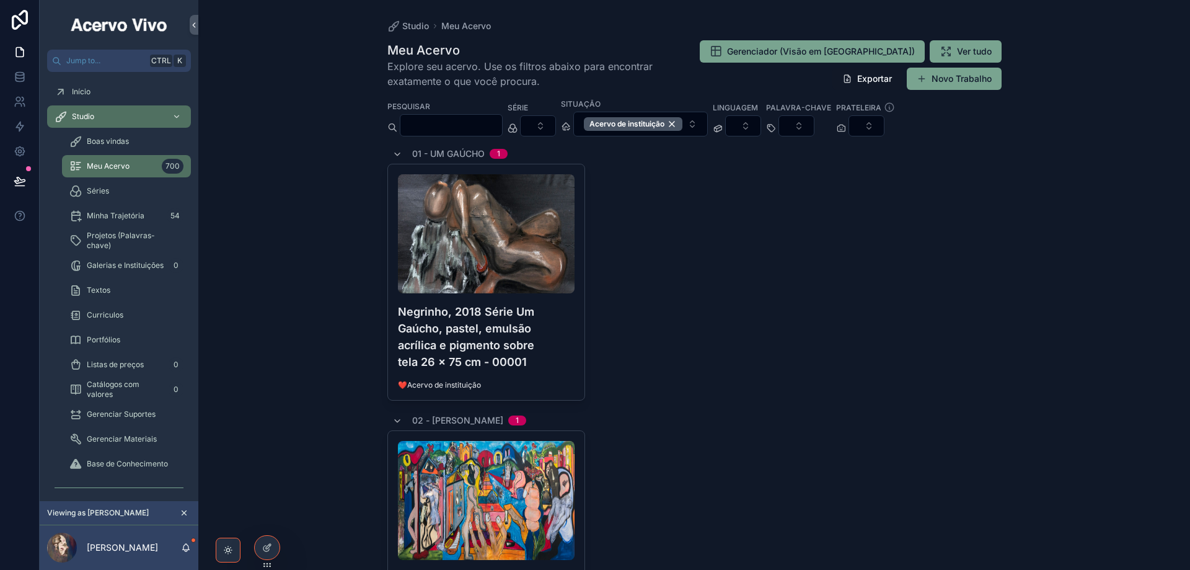
click at [682, 126] on div "Acervo de instituição" at bounding box center [633, 124] width 99 height 14
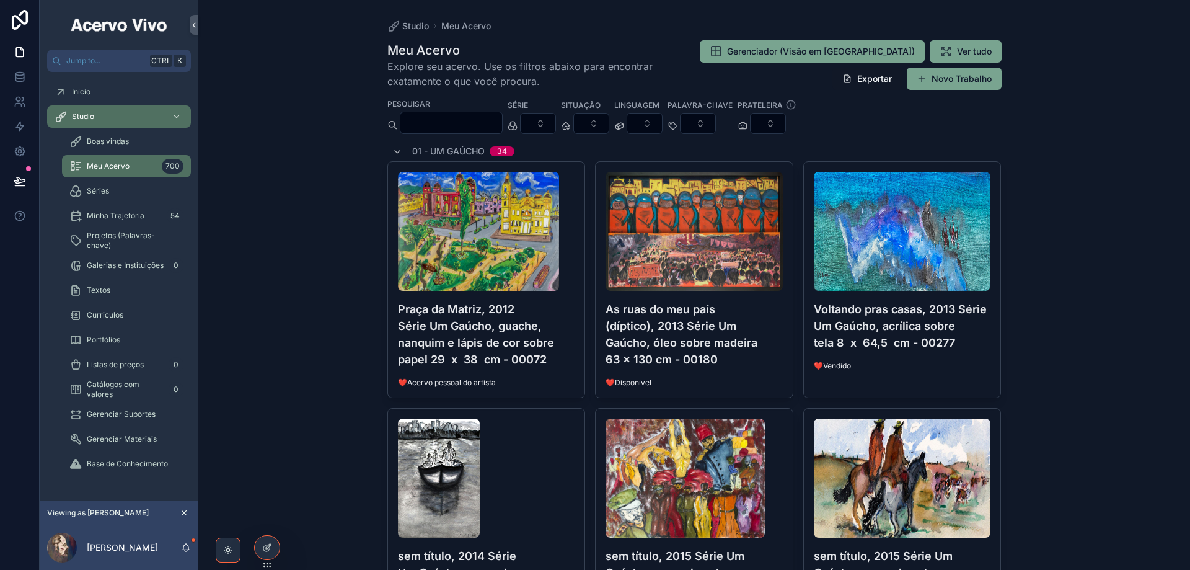
click at [500, 128] on input "scrollable content" at bounding box center [451, 122] width 102 height 17
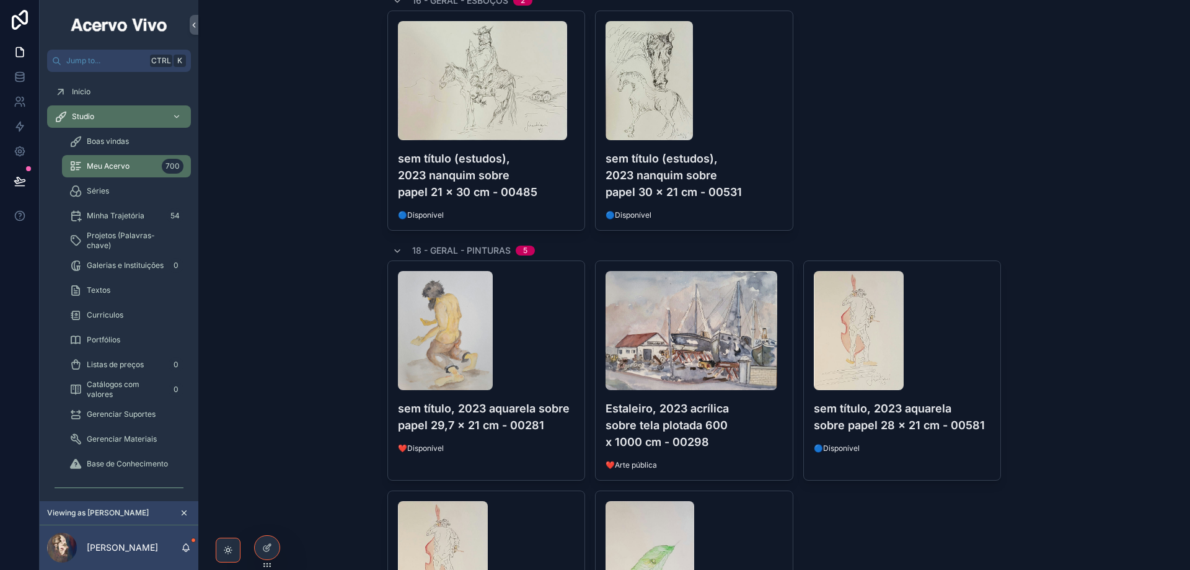
scroll to position [2045, 0]
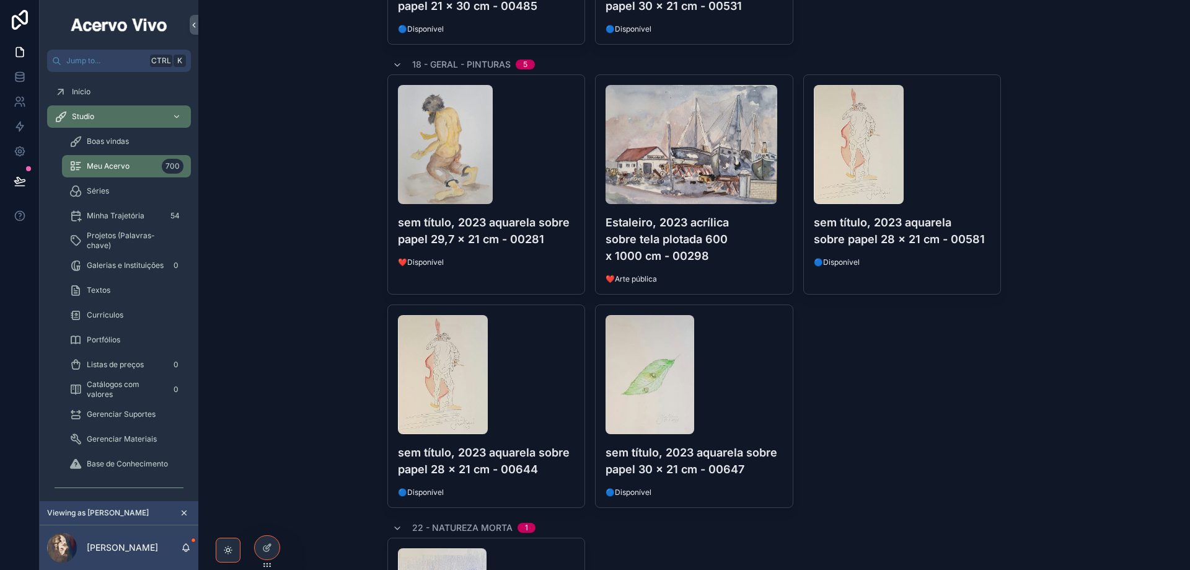
click at [440, 178] on img "scrollable content" at bounding box center [445, 144] width 95 height 119
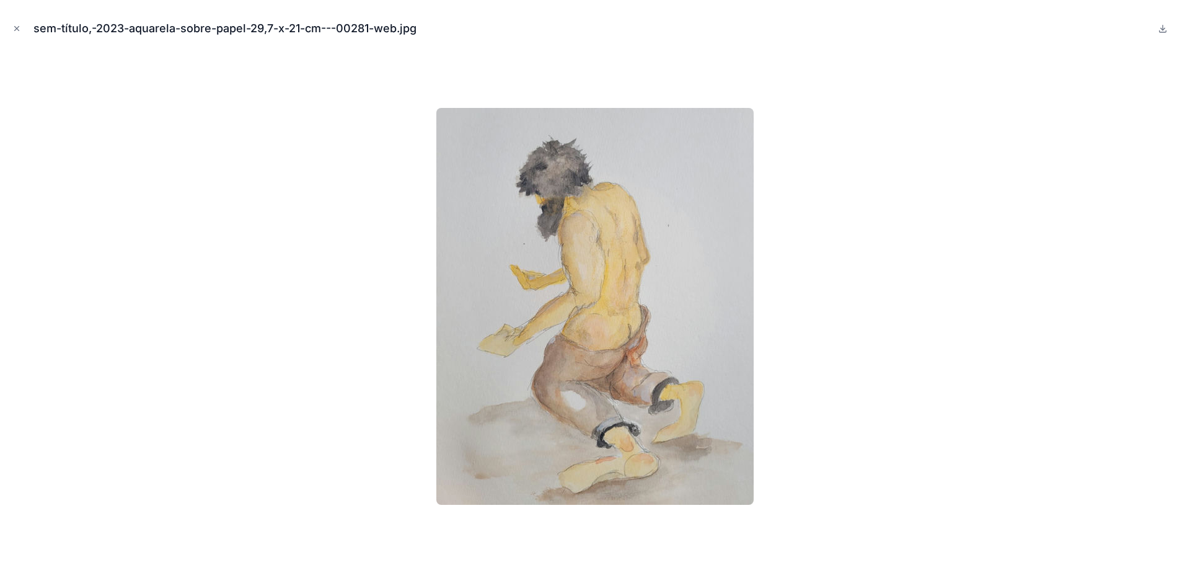
click at [15, 31] on icon "Close modal" at bounding box center [16, 28] width 9 height 9
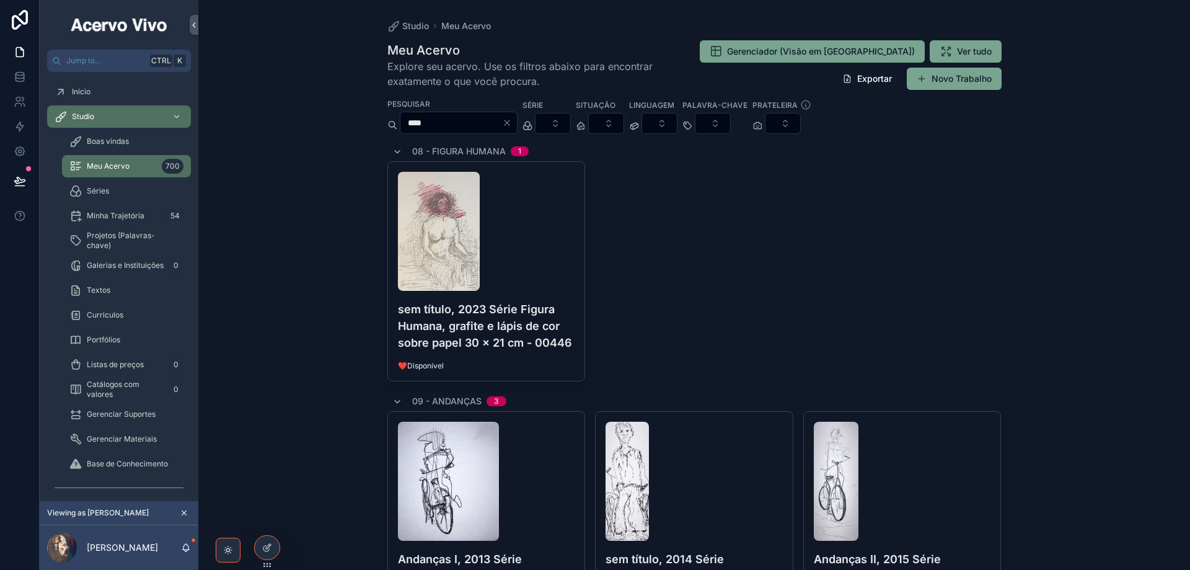
click at [464, 121] on input "****" at bounding box center [451, 122] width 102 height 17
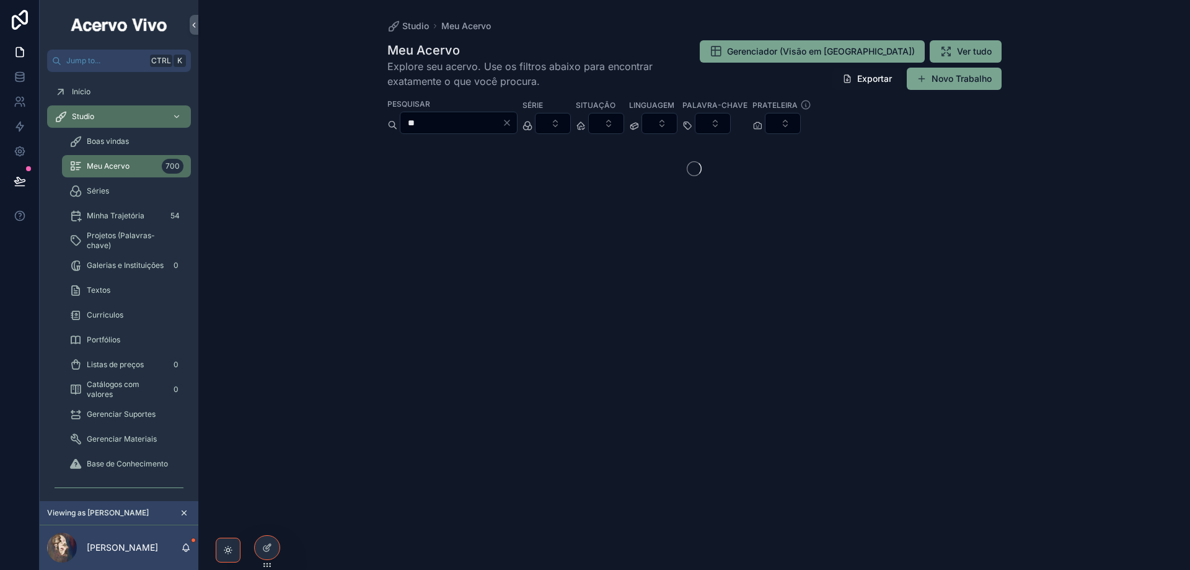
type input "*"
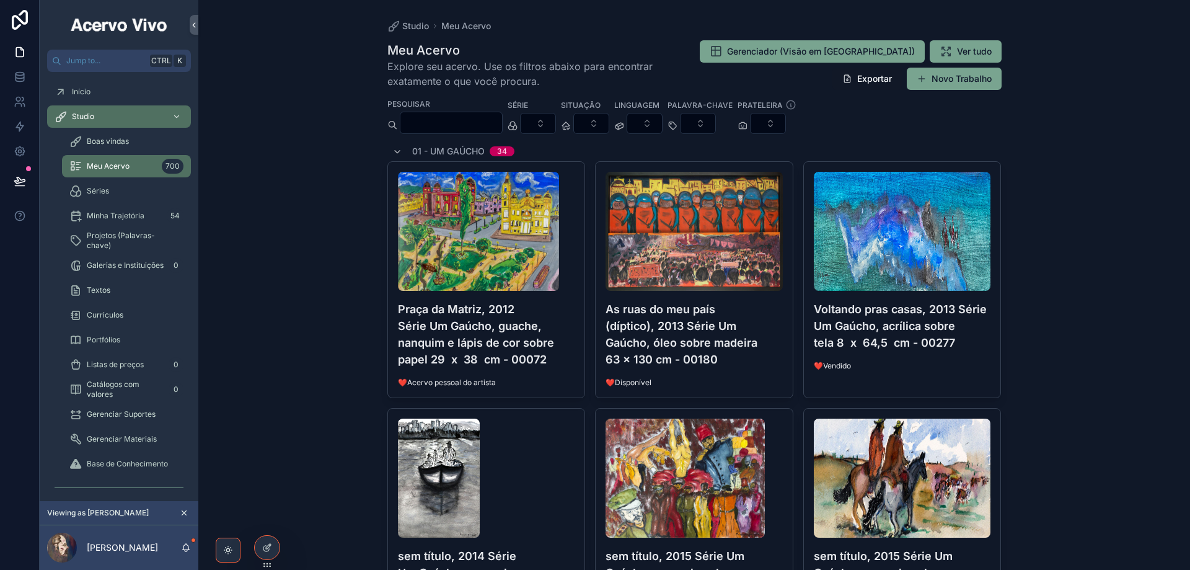
click at [881, 252] on img "scrollable content" at bounding box center [902, 231] width 177 height 119
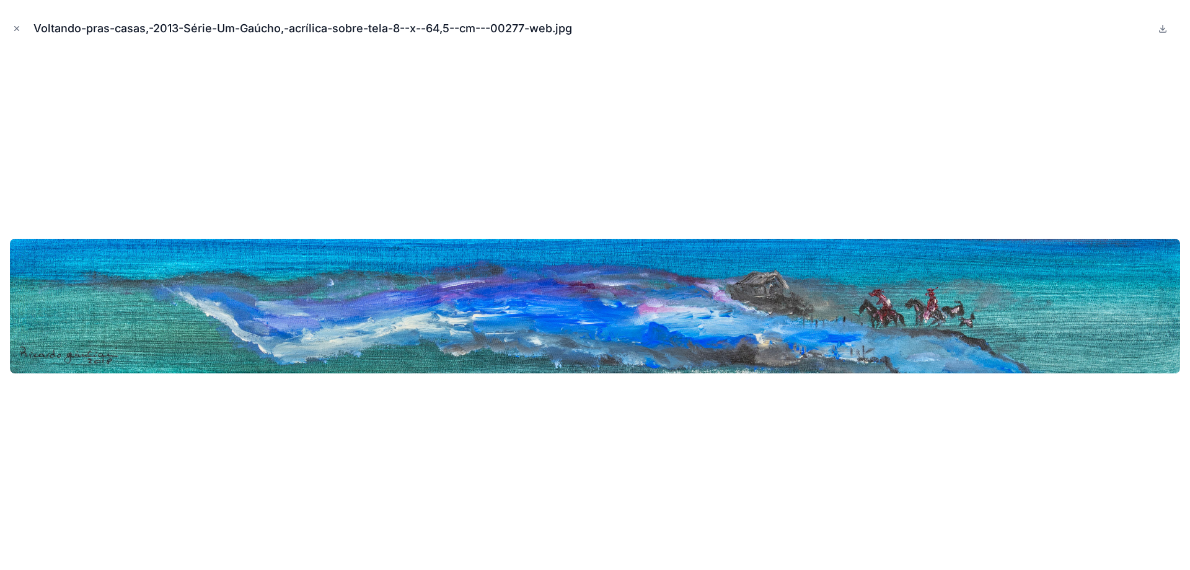
click at [16, 27] on icon "Close modal" at bounding box center [16, 28] width 9 height 9
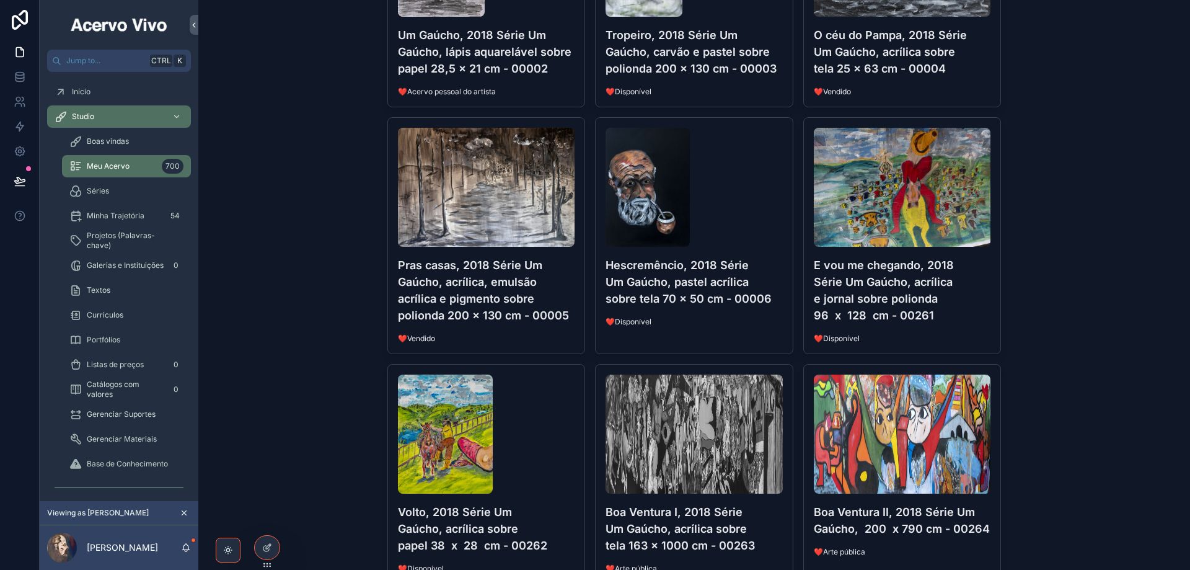
scroll to position [1549, 0]
